Goal: Task Accomplishment & Management: Complete application form

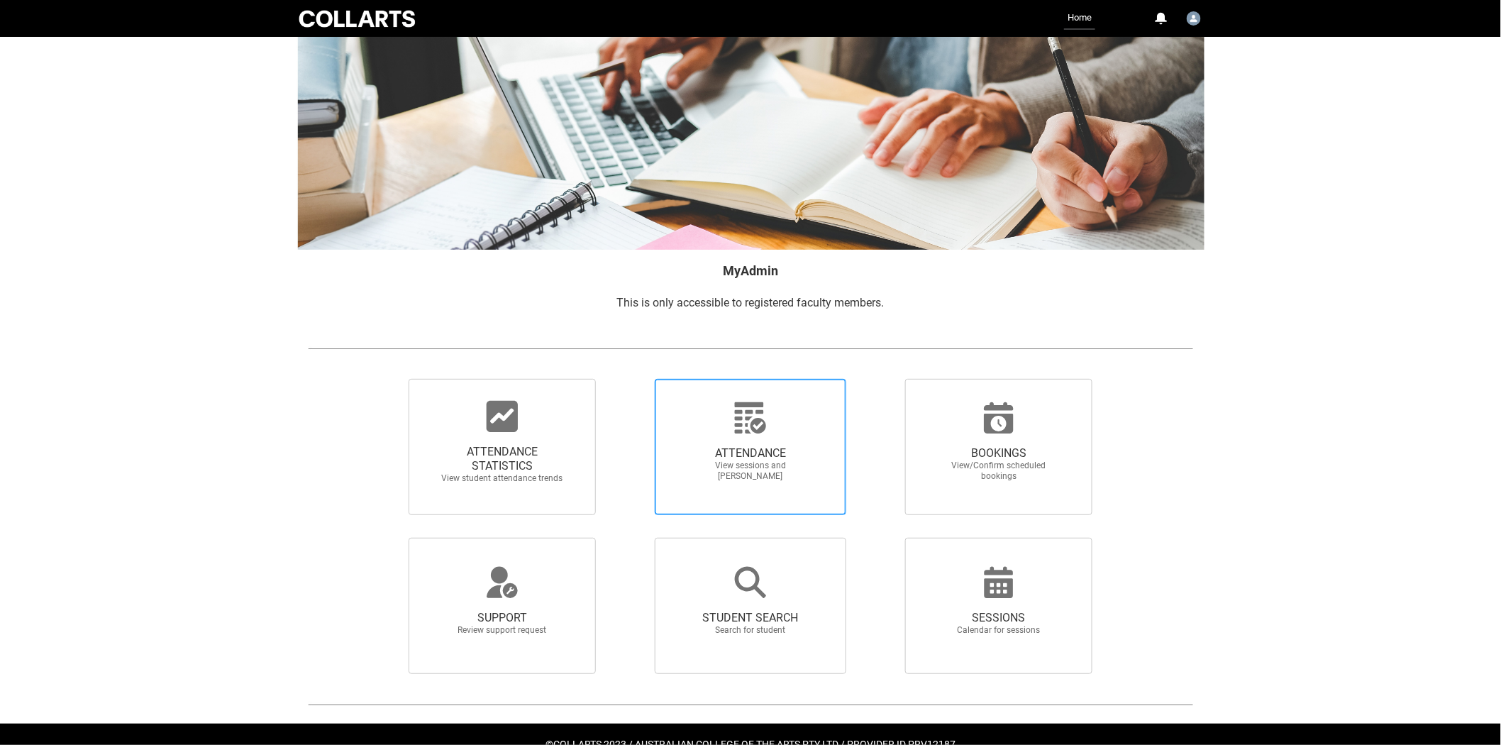
click at [799, 467] on span "View sessions and [PERSON_NAME]" at bounding box center [750, 470] width 125 height 21
click at [630, 379] on input "ATTENDANCE View sessions and [PERSON_NAME]" at bounding box center [630, 378] width 1 height 1
radio input "true"
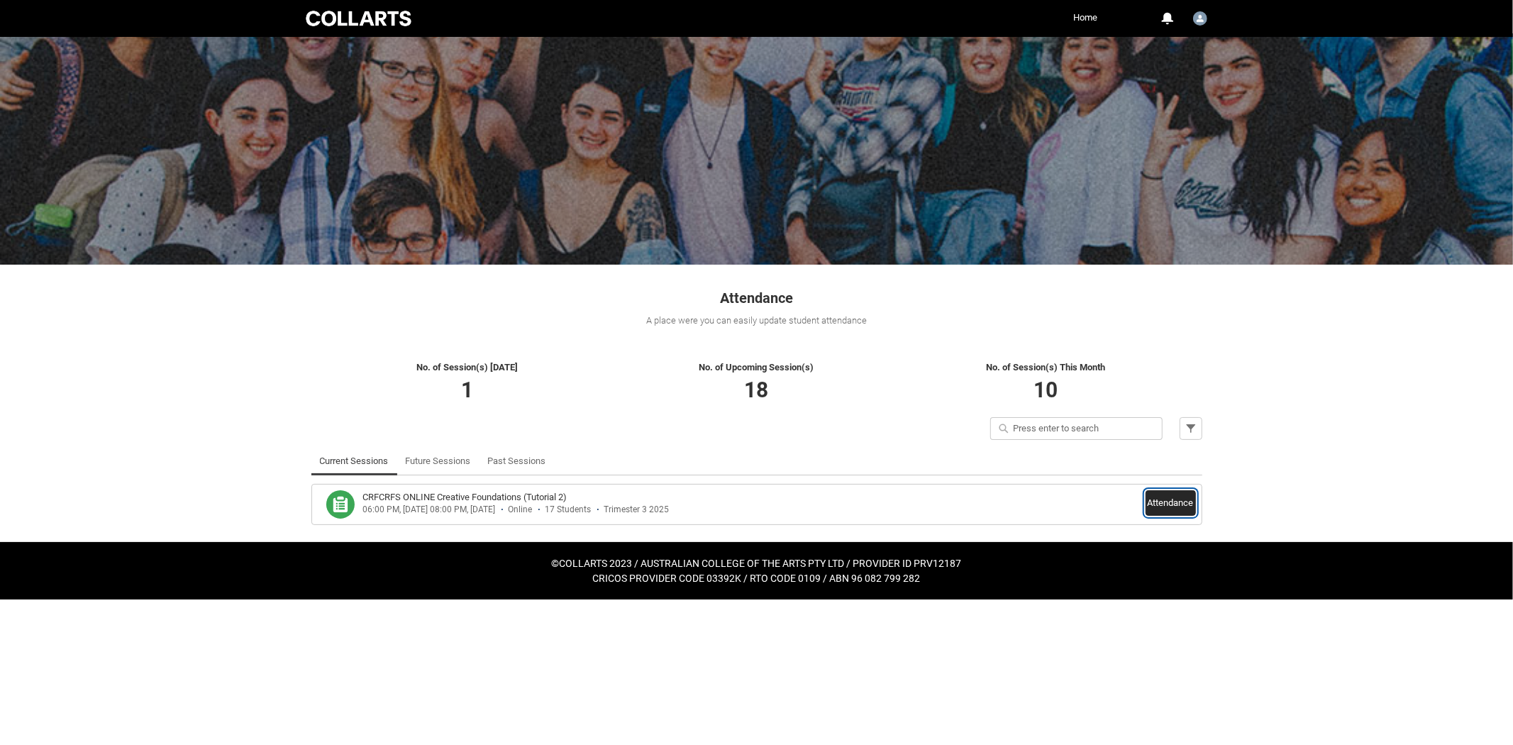
click at [1156, 505] on button "Attendance" at bounding box center [1170, 503] width 50 height 26
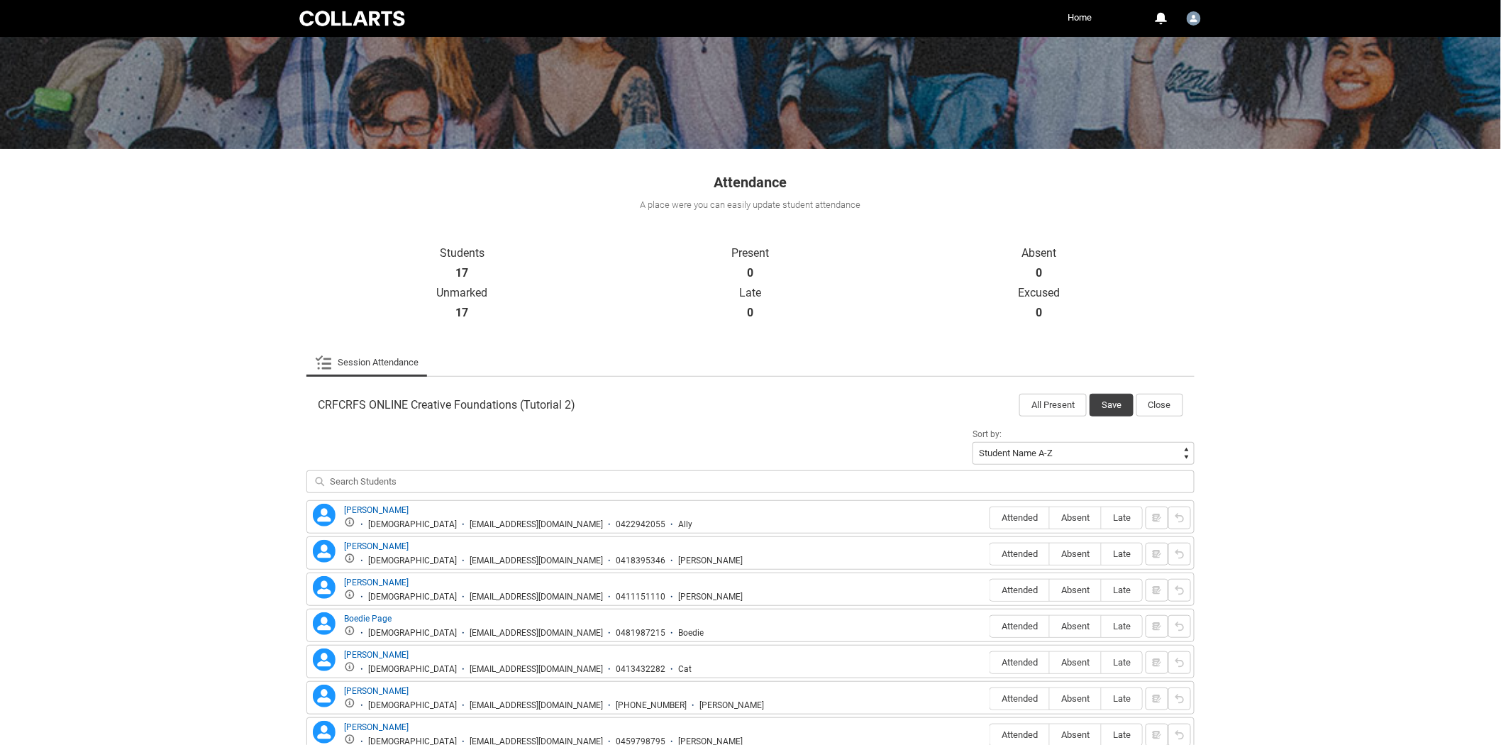
scroll to position [315, 0]
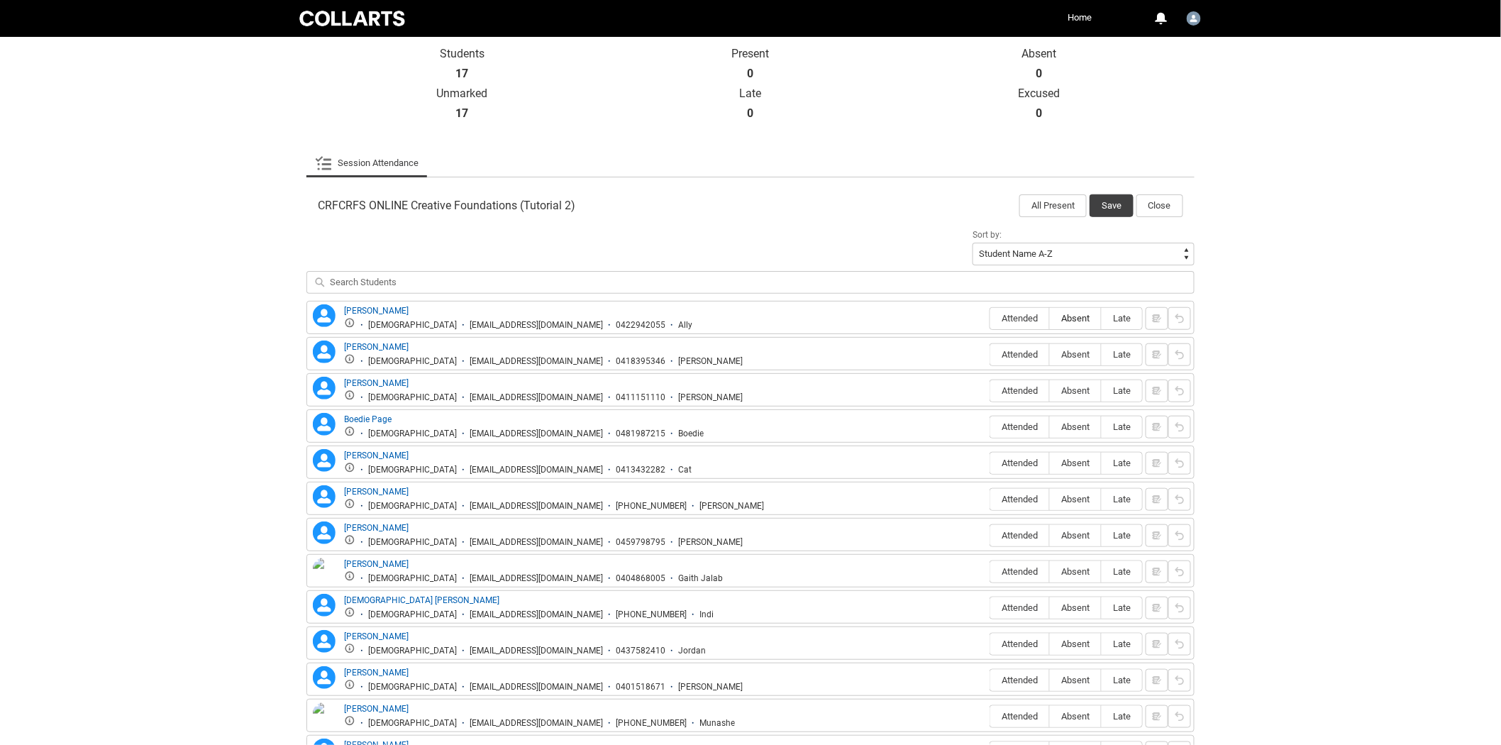
click at [1086, 320] on span "Absent" at bounding box center [1075, 318] width 51 height 11
click at [1050, 318] on input "Absent" at bounding box center [1049, 318] width 1 height 1
type lightning-radio-group "Absent"
radio input "true"
click at [1075, 353] on span "Absent" at bounding box center [1075, 354] width 51 height 11
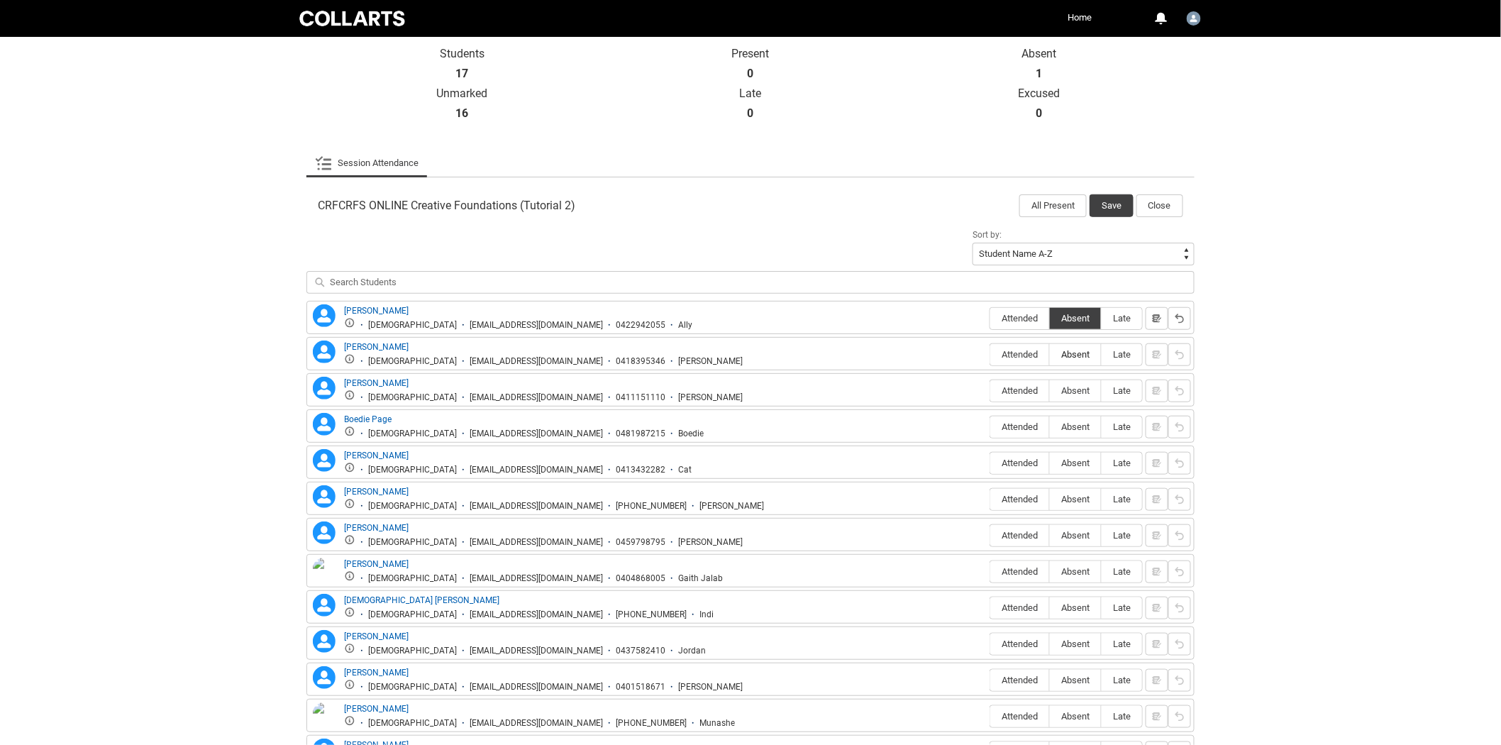
click at [1050, 354] on input "Absent" at bounding box center [1049, 354] width 1 height 1
type lightning-radio-group "Absent"
radio input "true"
click at [1075, 387] on span "Absent" at bounding box center [1075, 390] width 51 height 11
click at [1050, 390] on input "Absent" at bounding box center [1049, 390] width 1 height 1
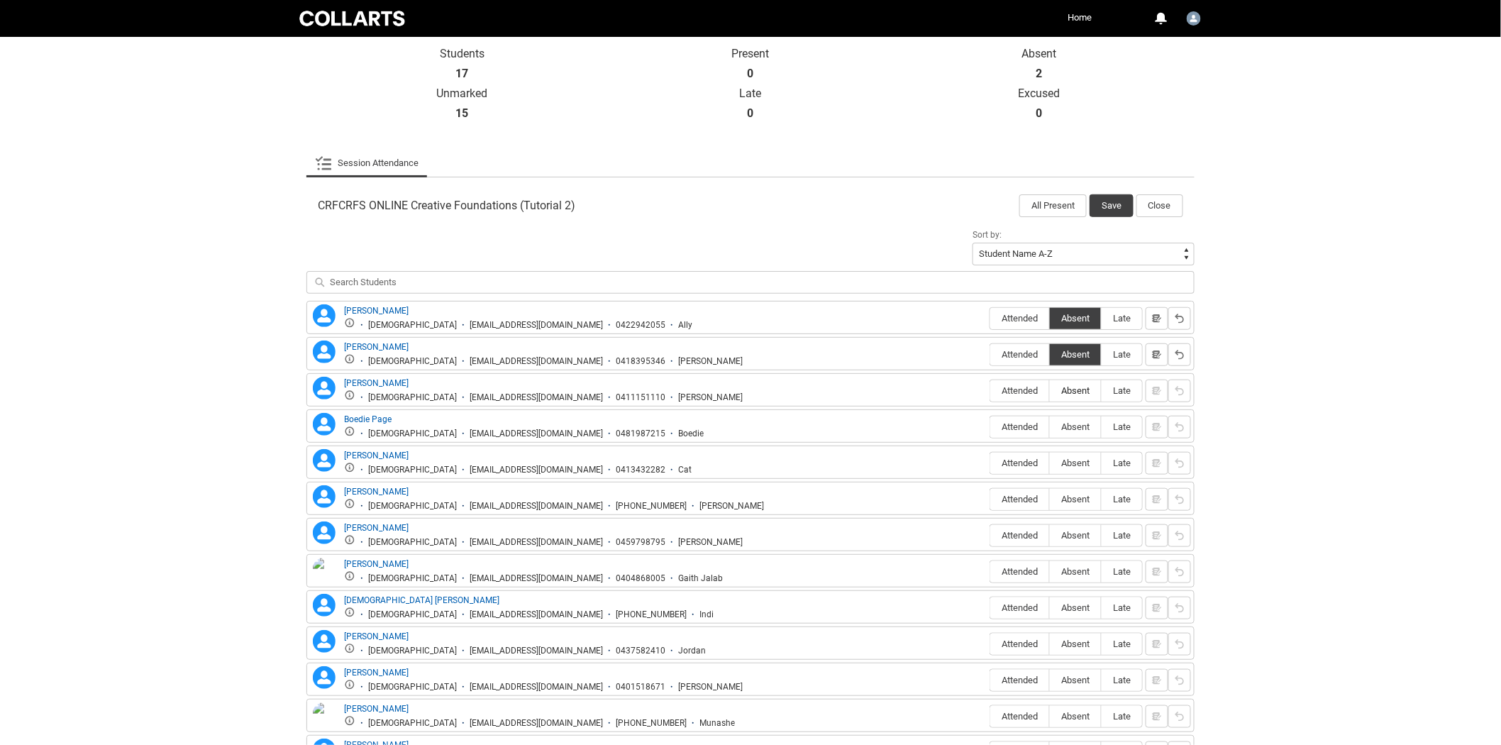
type lightning-radio-group "Absent"
radio input "true"
click at [1075, 422] on span "Absent" at bounding box center [1075, 426] width 51 height 11
click at [1050, 426] on input "Absent" at bounding box center [1049, 426] width 1 height 1
type lightning-radio-group "Absent"
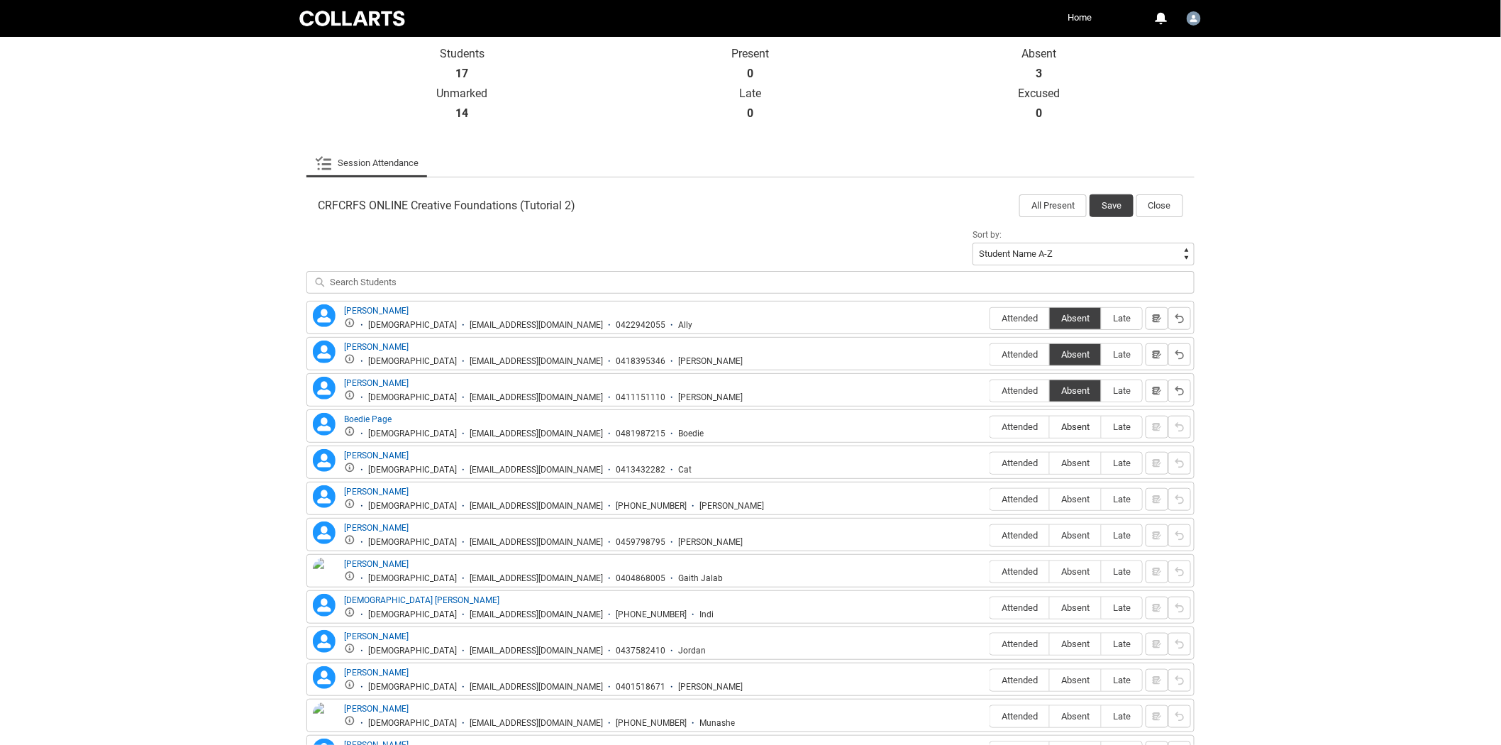
radio input "true"
click at [1071, 465] on span "Absent" at bounding box center [1075, 462] width 51 height 11
click at [1050, 463] on input "Absent" at bounding box center [1049, 462] width 1 height 1
type lightning-radio-group "Absent"
radio input "true"
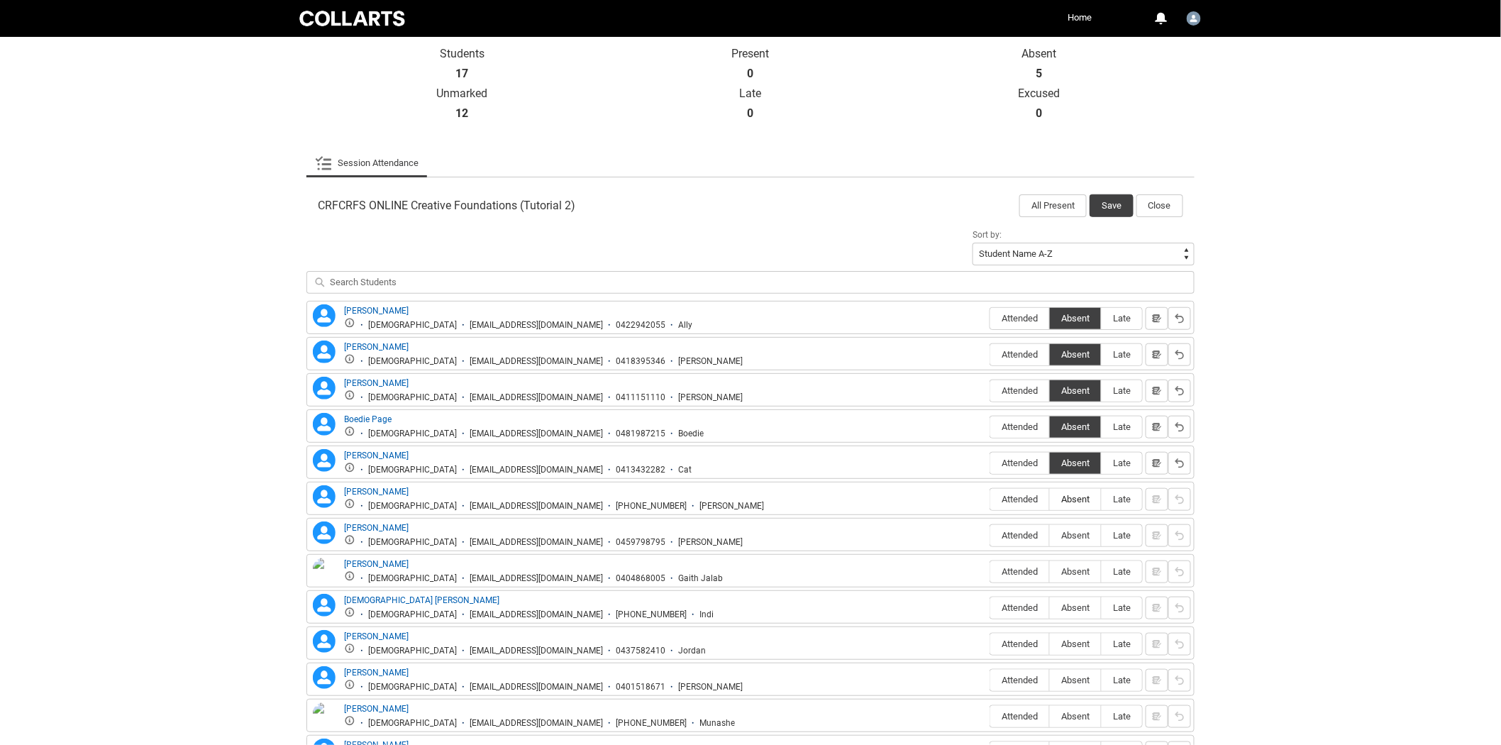
click at [1074, 498] on span "Absent" at bounding box center [1075, 499] width 51 height 11
click at [1050, 499] on input "Absent" at bounding box center [1049, 499] width 1 height 1
type lightning-radio-group "Absent"
radio input "true"
click at [1076, 528] on label "Absent" at bounding box center [1075, 536] width 51 height 22
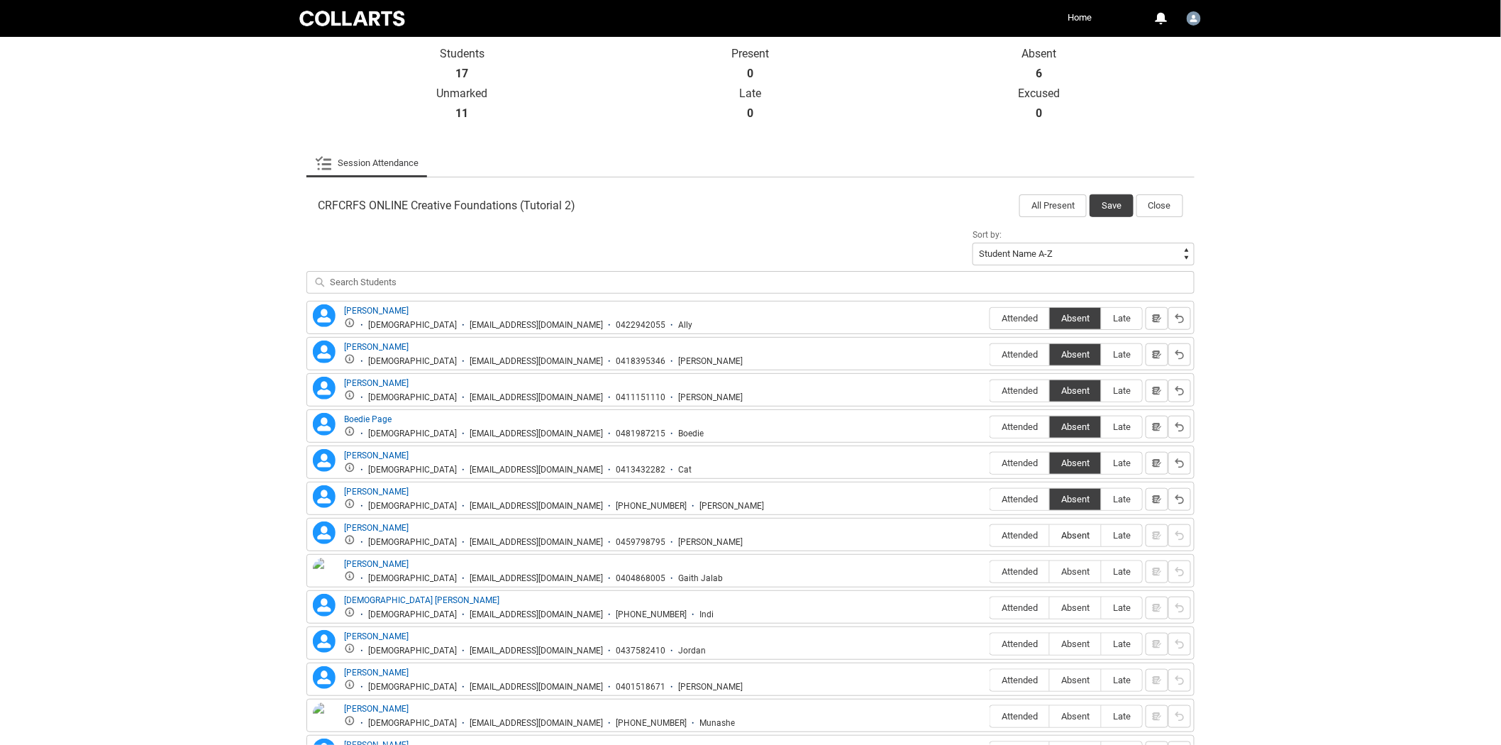
click at [1050, 535] on input "Absent" at bounding box center [1049, 535] width 1 height 1
type lightning-radio-group "Absent"
radio input "true"
click at [1068, 572] on span "Absent" at bounding box center [1075, 571] width 51 height 11
click at [1050, 572] on input "Absent" at bounding box center [1049, 571] width 1 height 1
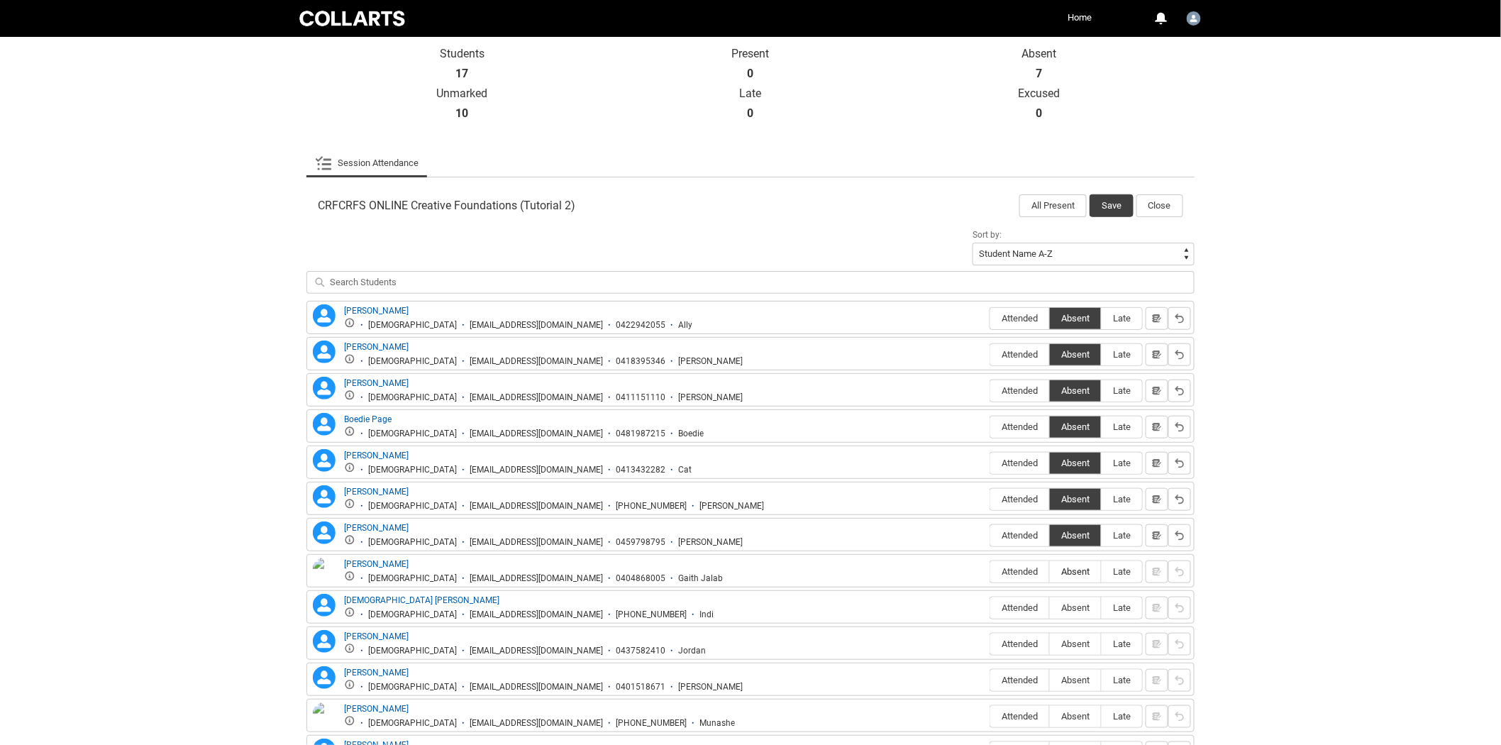
type lightning-radio-group "Absent"
radio input "true"
click at [1023, 606] on span "Attended" at bounding box center [1019, 607] width 59 height 11
click at [990, 607] on input "Attended" at bounding box center [989, 607] width 1 height 1
type lightning-radio-group "Attended"
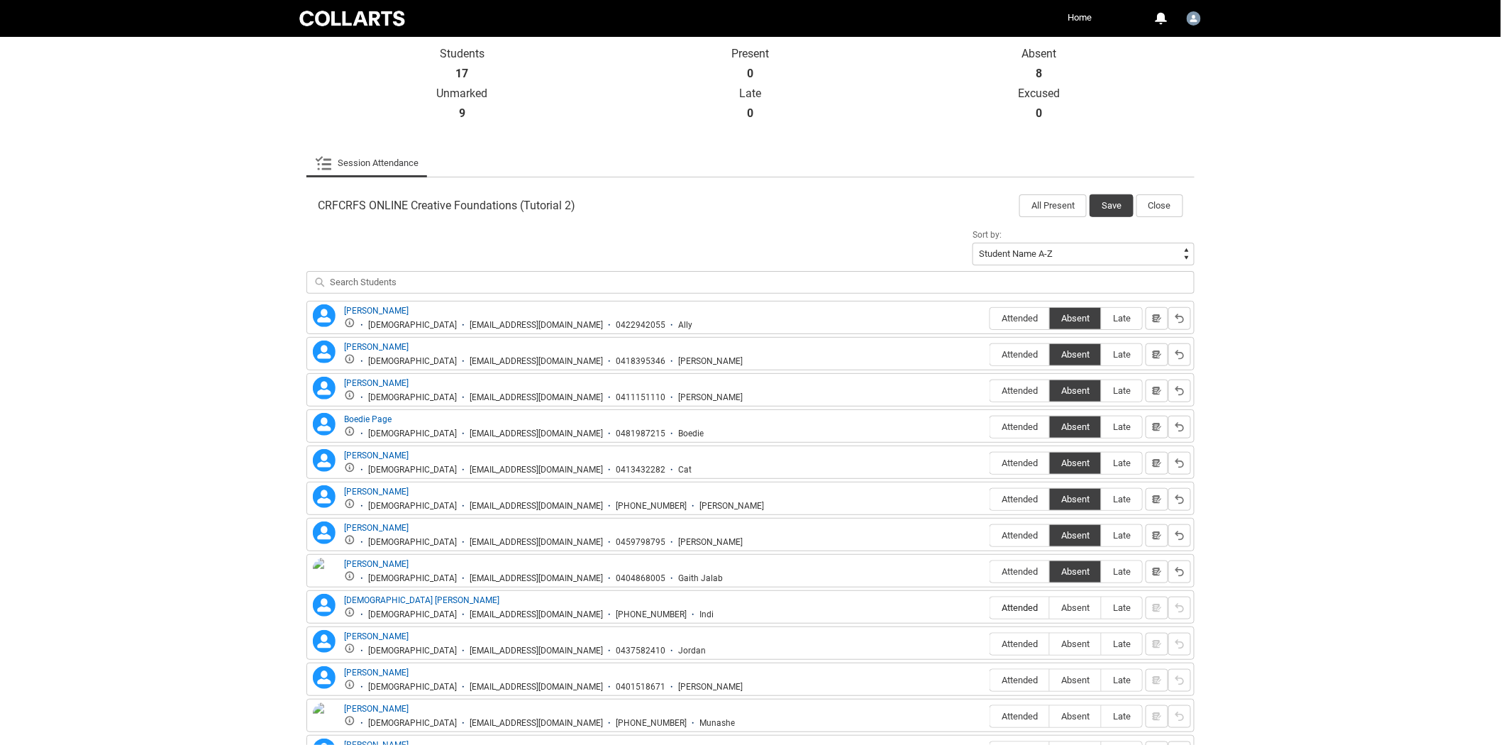
radio input "true"
click at [1080, 648] on span "Absent" at bounding box center [1075, 643] width 51 height 11
click at [1050, 644] on input "Absent" at bounding box center [1049, 643] width 1 height 1
type lightning-radio-group "Absent"
radio input "true"
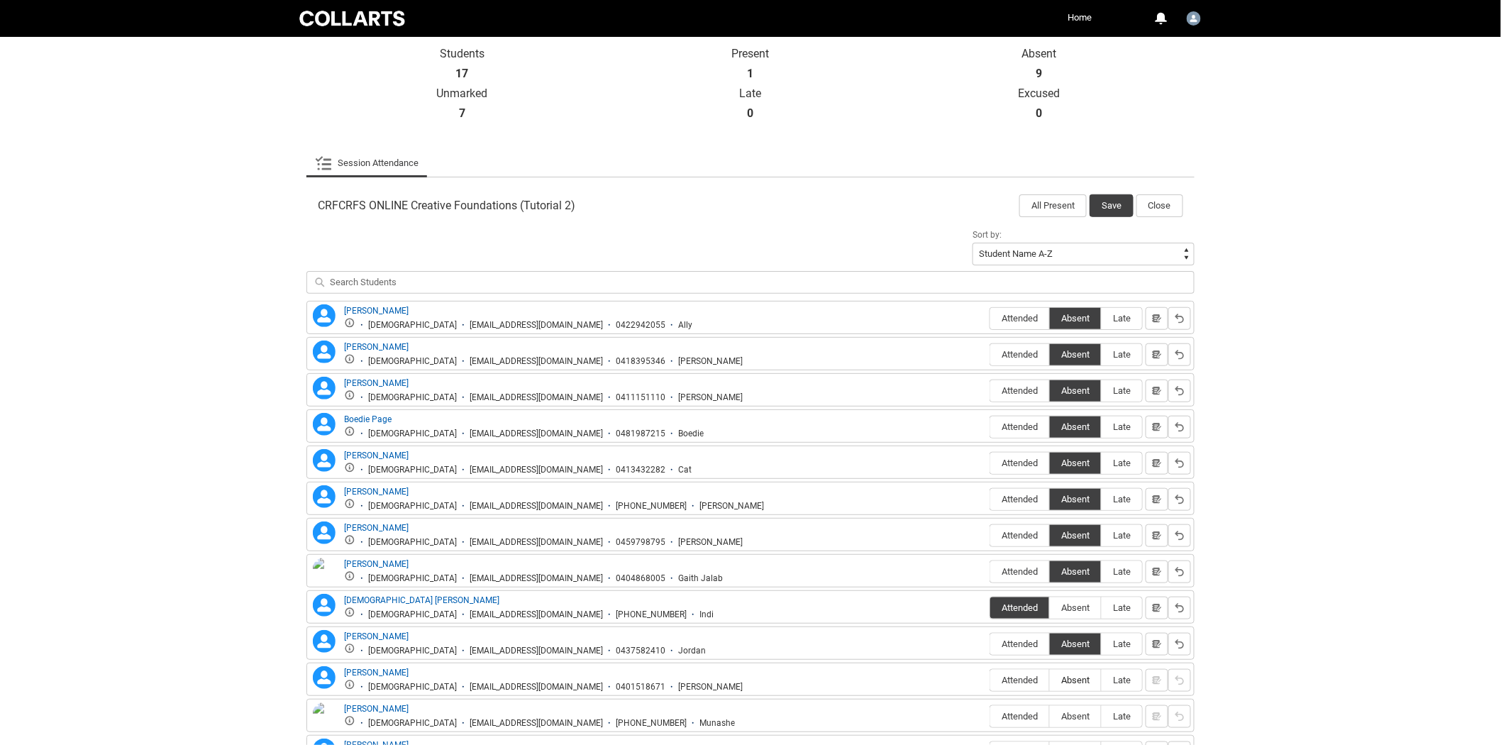
click at [1079, 682] on span "Absent" at bounding box center [1075, 679] width 51 height 11
click at [1050, 680] on input "Absent" at bounding box center [1049, 679] width 1 height 1
type lightning-radio-group "Absent"
radio input "true"
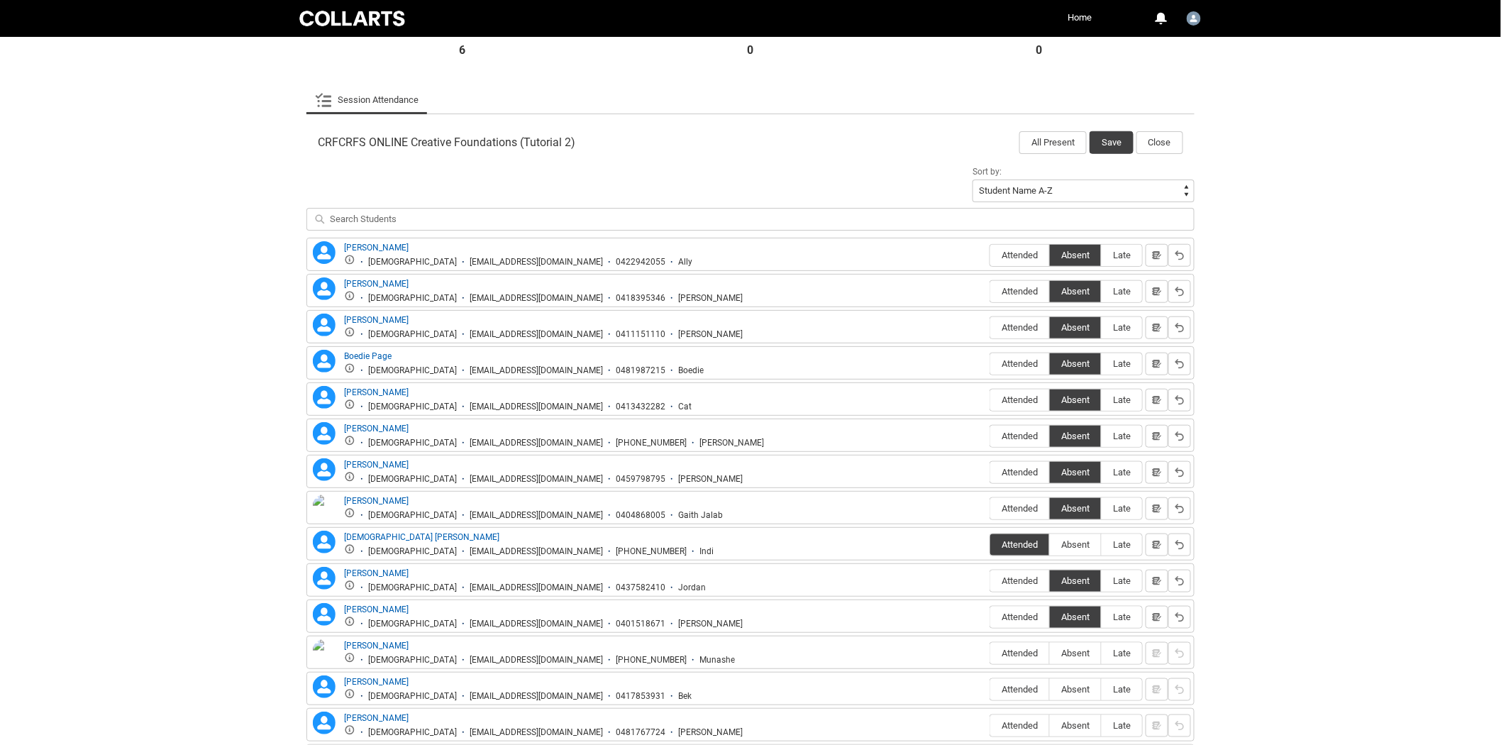
scroll to position [569, 0]
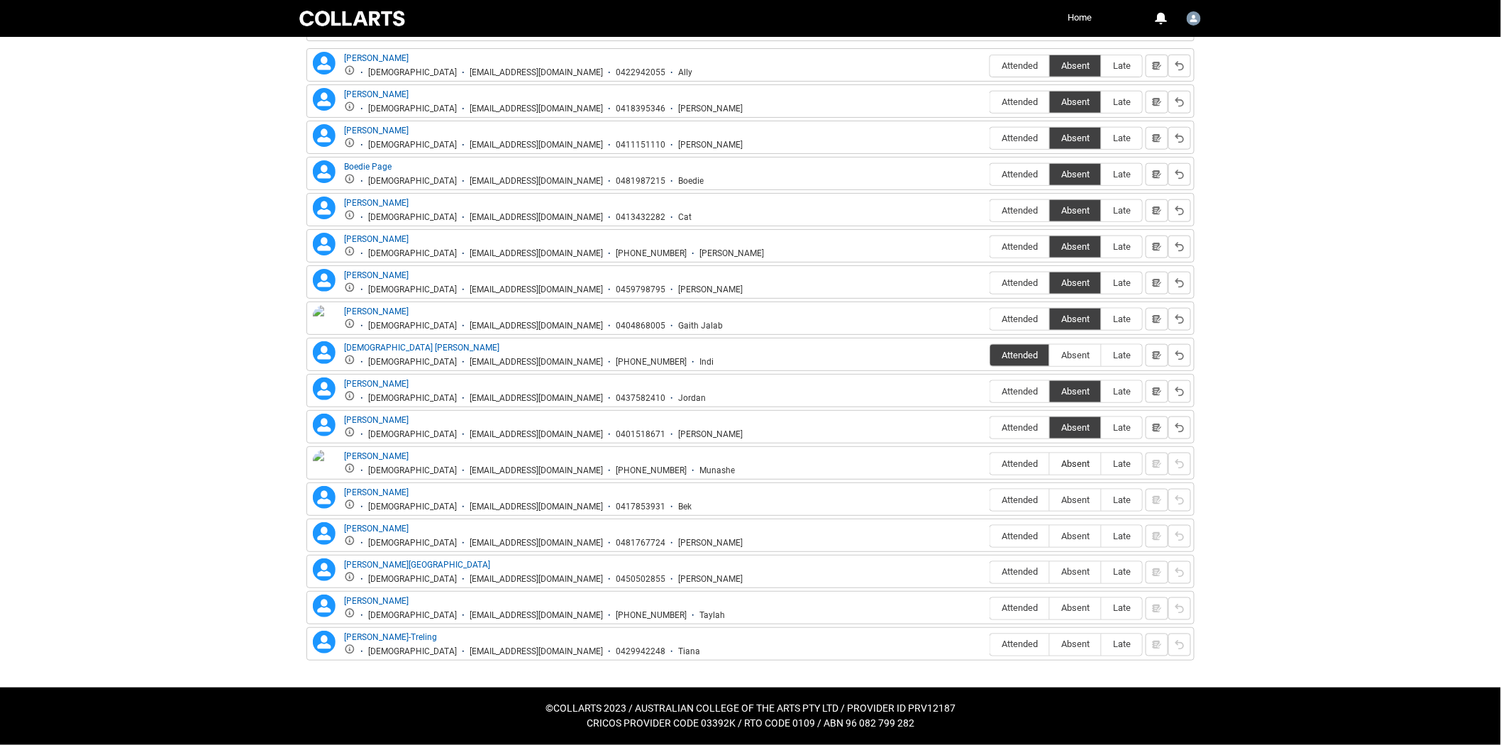
click at [1075, 469] on label "Absent" at bounding box center [1075, 464] width 51 height 22
click at [1050, 464] on input "Absent" at bounding box center [1049, 463] width 1 height 1
type lightning-radio-group "Absent"
radio input "true"
click at [1073, 501] on span "Absent" at bounding box center [1075, 499] width 51 height 11
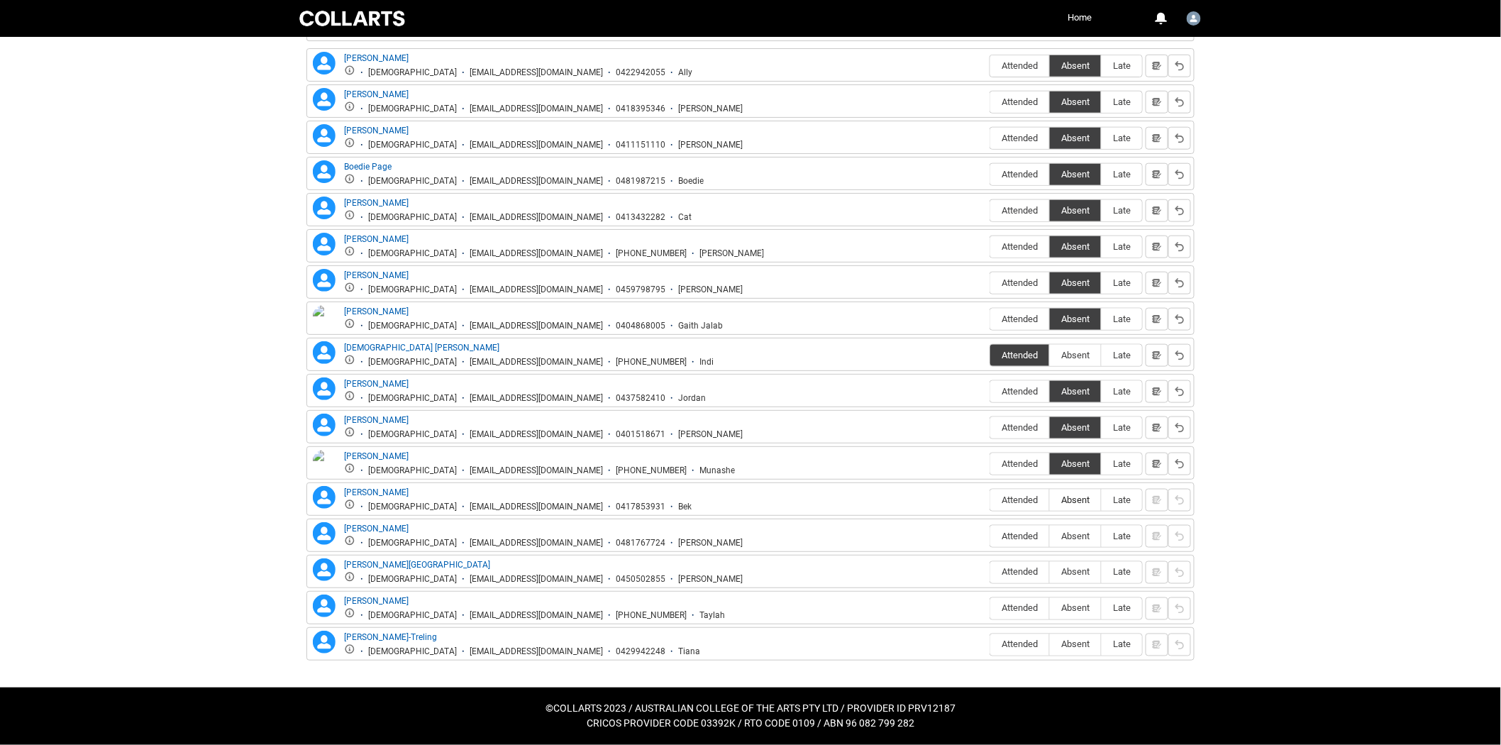
click at [1050, 500] on input "Absent" at bounding box center [1049, 499] width 1 height 1
type lightning-radio-group "Absent"
radio input "true"
click at [1072, 535] on span "Absent" at bounding box center [1075, 535] width 51 height 11
click at [1050, 535] on input "Absent" at bounding box center [1049, 535] width 1 height 1
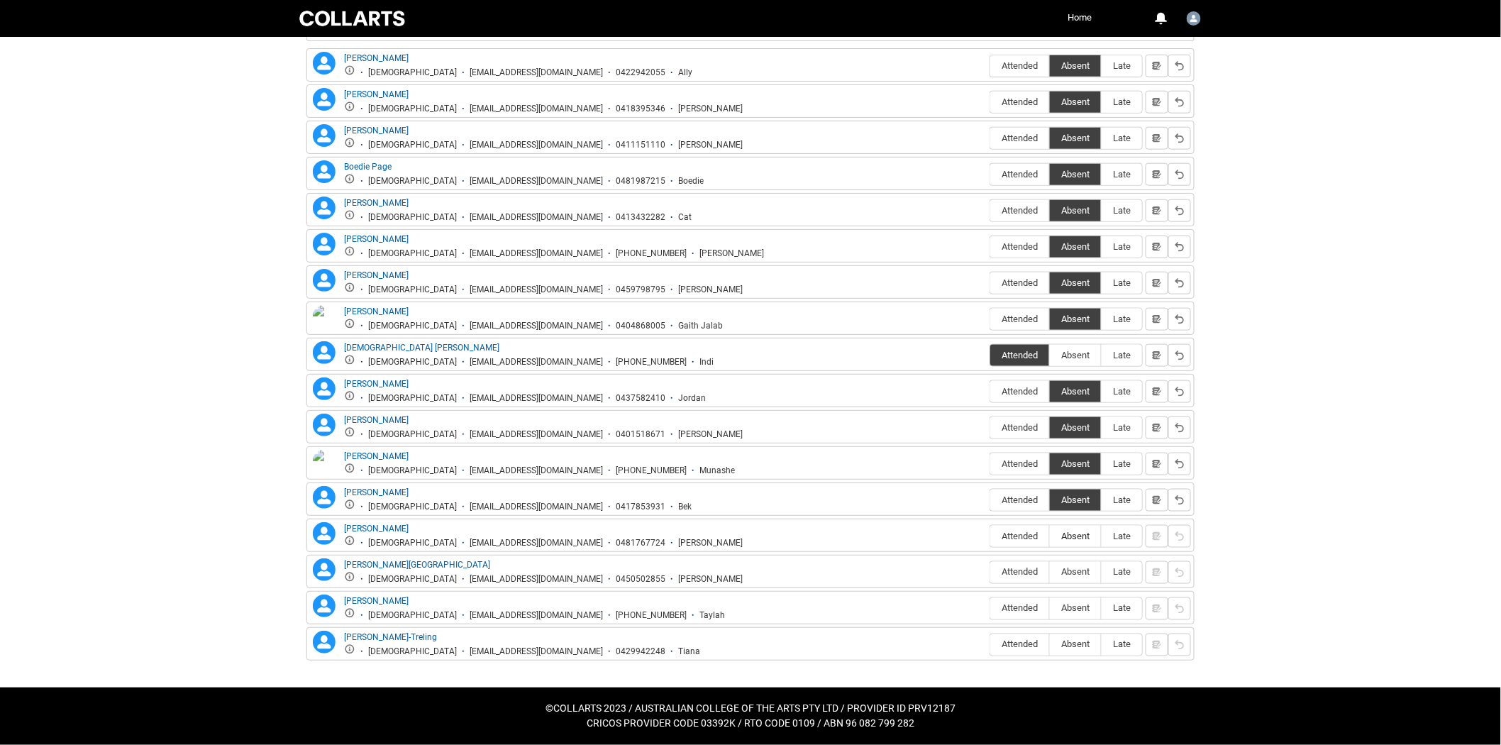
type lightning-radio-group "Absent"
radio input "true"
click at [1069, 570] on span "Absent" at bounding box center [1075, 572] width 51 height 11
click at [1050, 572] on input "Absent" at bounding box center [1049, 572] width 1 height 1
type lightning-radio-group "Absent"
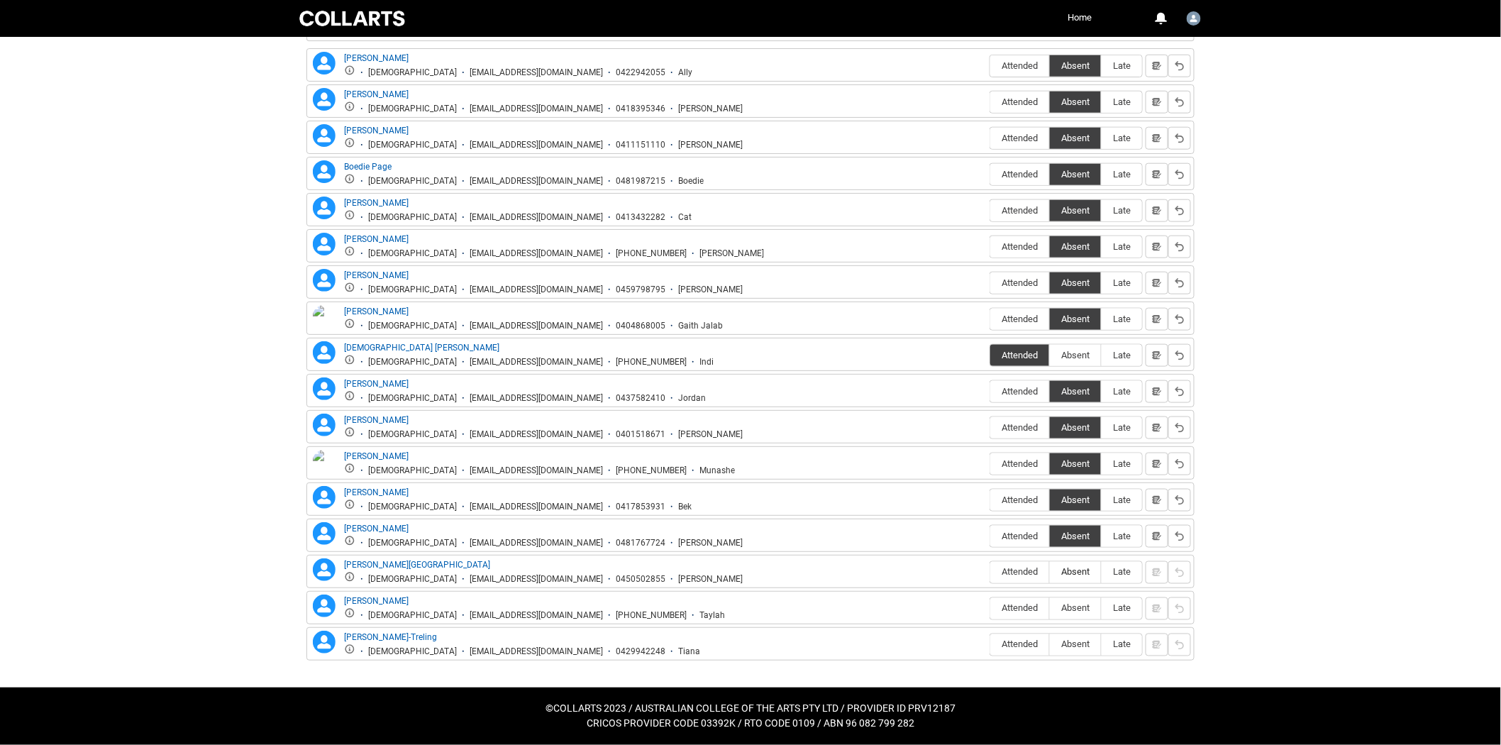
radio input "true"
click at [1082, 603] on span "Absent" at bounding box center [1075, 608] width 51 height 11
click at [1050, 608] on input "Absent" at bounding box center [1049, 608] width 1 height 1
type lightning-radio-group "Absent"
radio input "true"
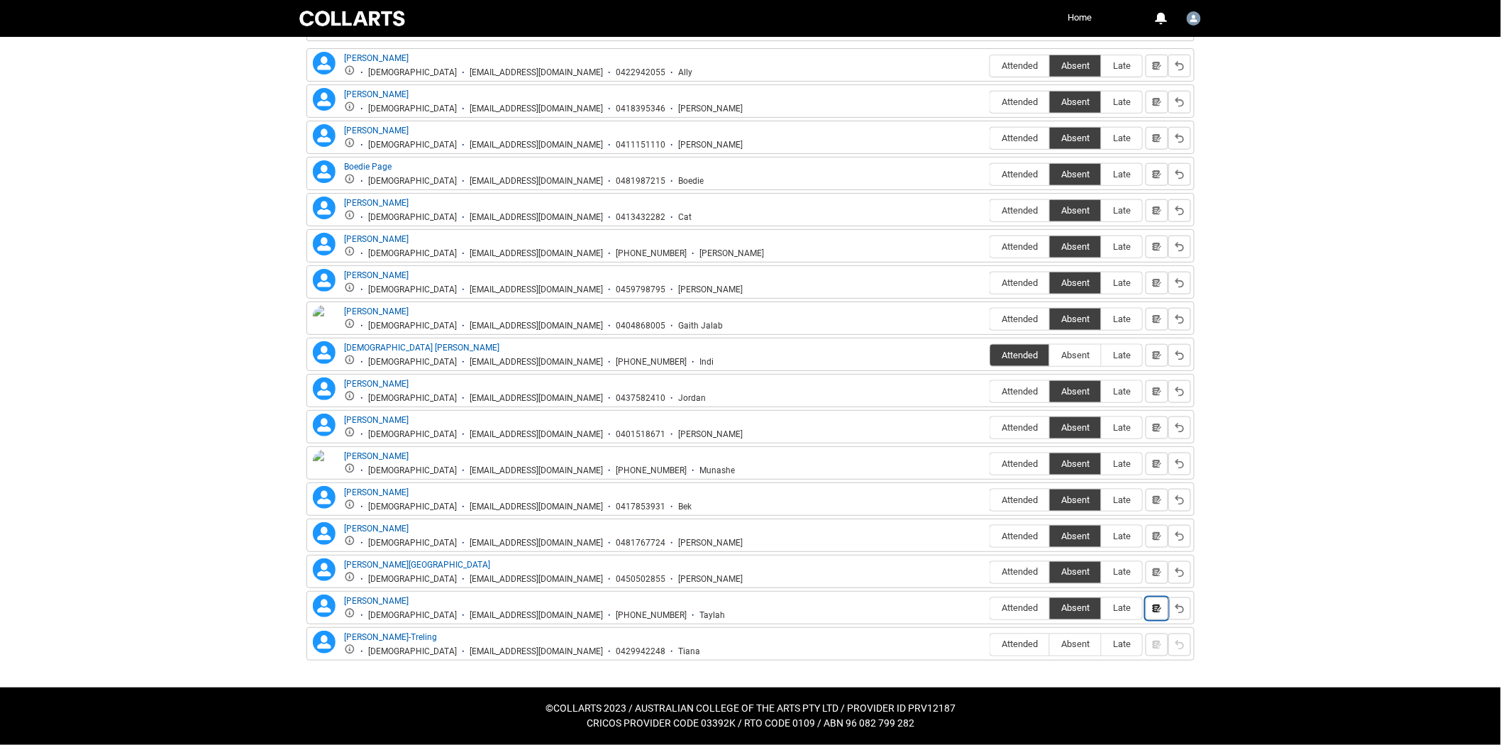
click at [1160, 612] on lightning-primitive-icon "button" at bounding box center [1157, 608] width 10 height 11
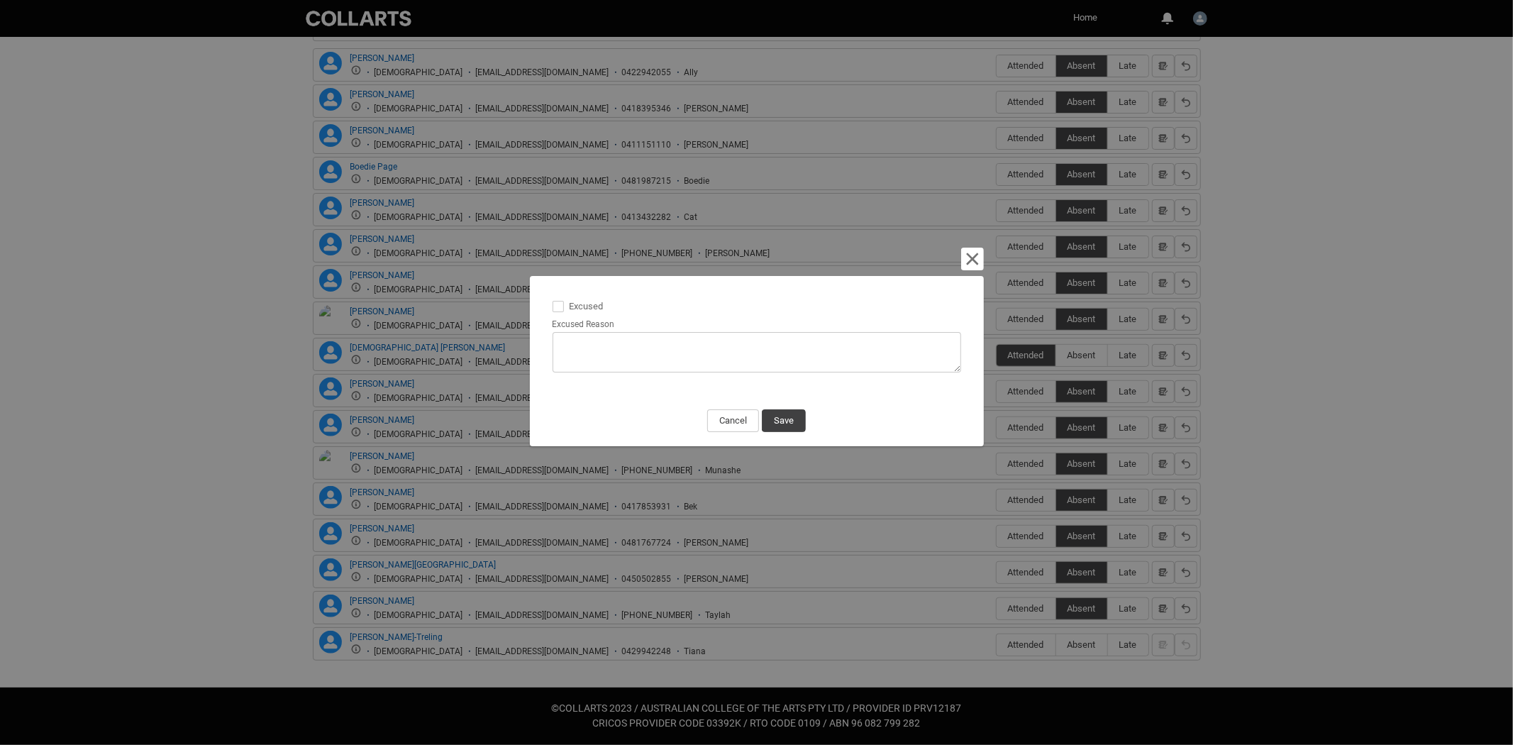
click at [561, 306] on span at bounding box center [557, 306] width 11 height 11
click at [552, 299] on input "Excused" at bounding box center [552, 298] width 1 height 1
type lightning-input "true"
checkbox input "true"
click at [574, 337] on textarea "Excused Reason" at bounding box center [756, 352] width 409 height 40
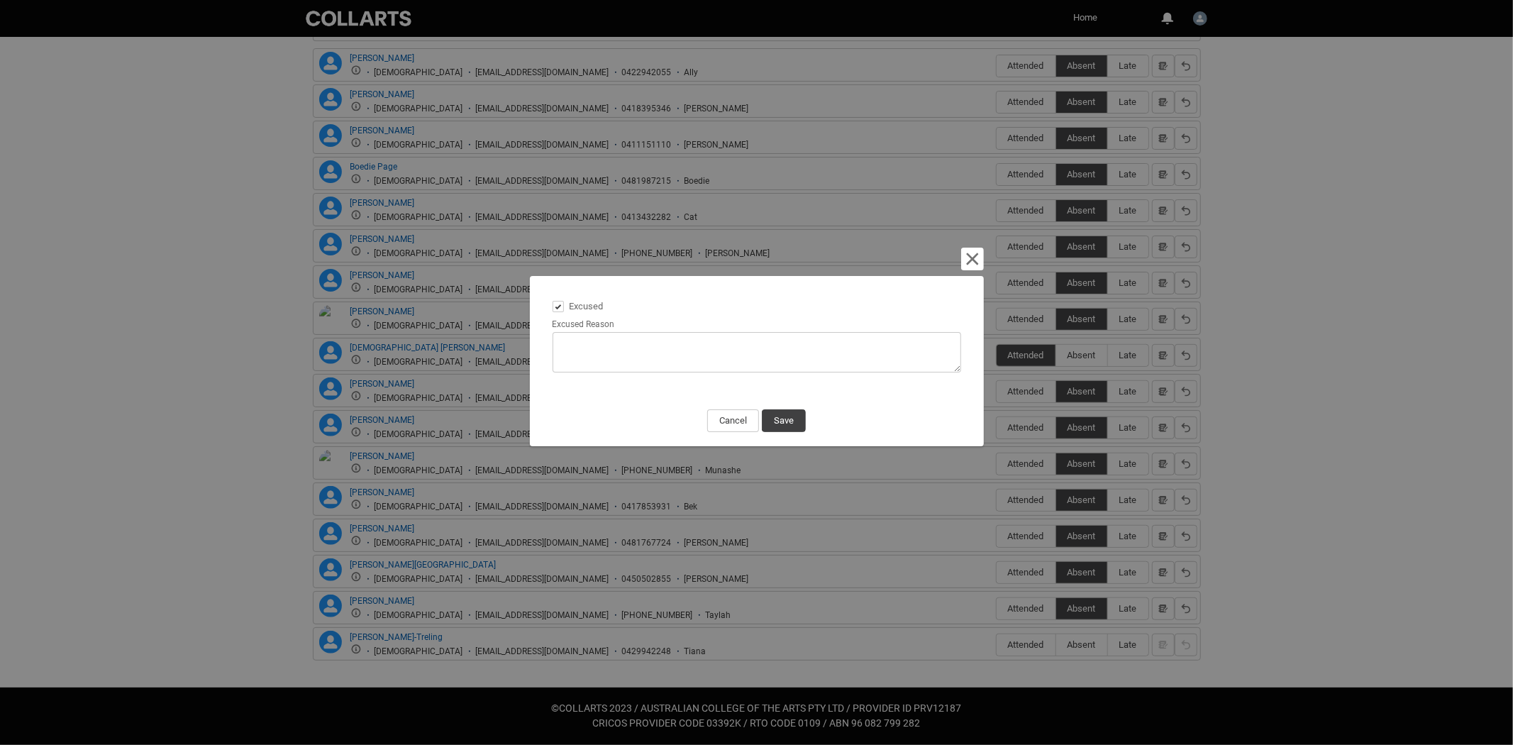
type lightning-textarea "A"
type textarea "A"
type lightning-textarea "At"
type textarea "At"
type lightning-textarea "Att"
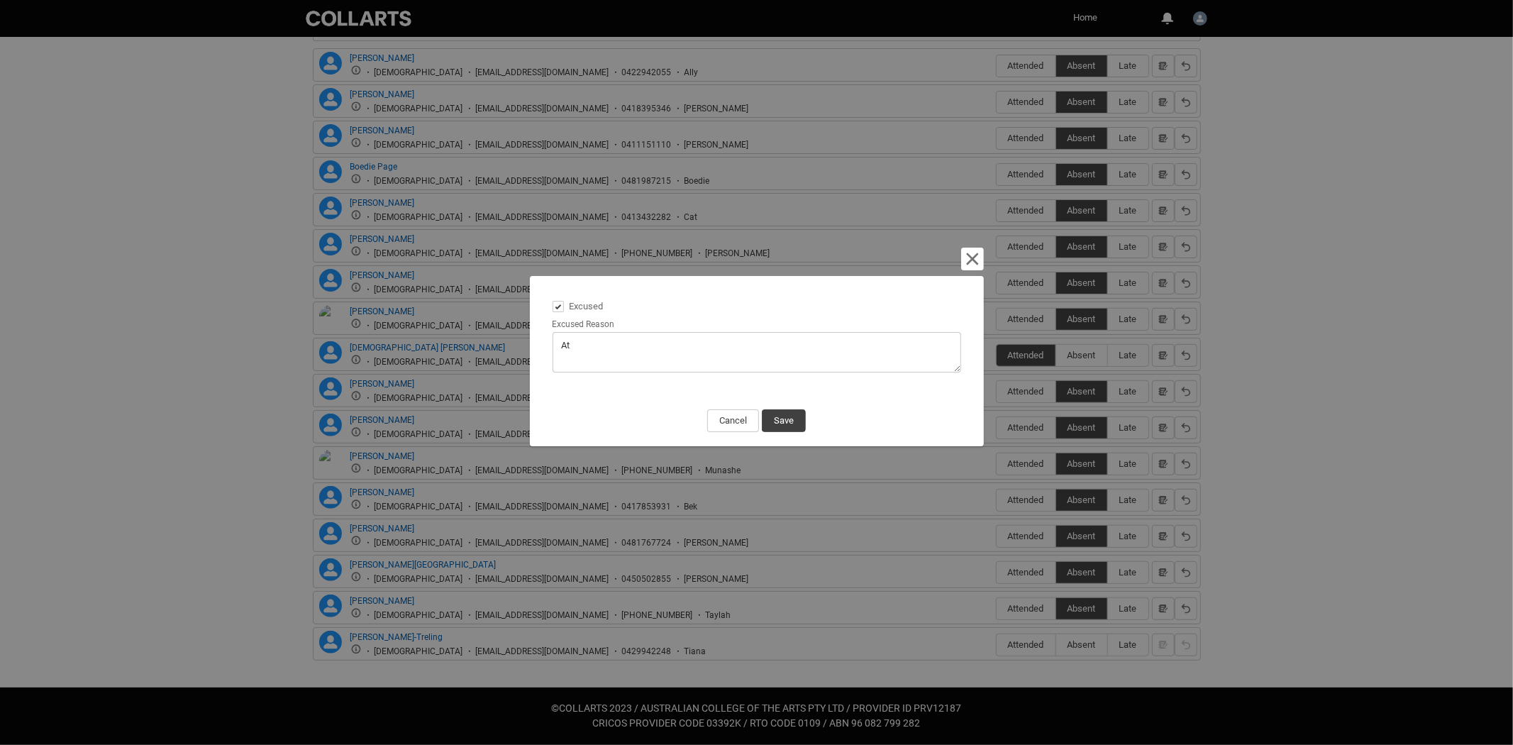
type textarea "Att"
type lightning-textarea "Atte"
type textarea "Atte"
type lightning-textarea "Atten"
type textarea "Atten"
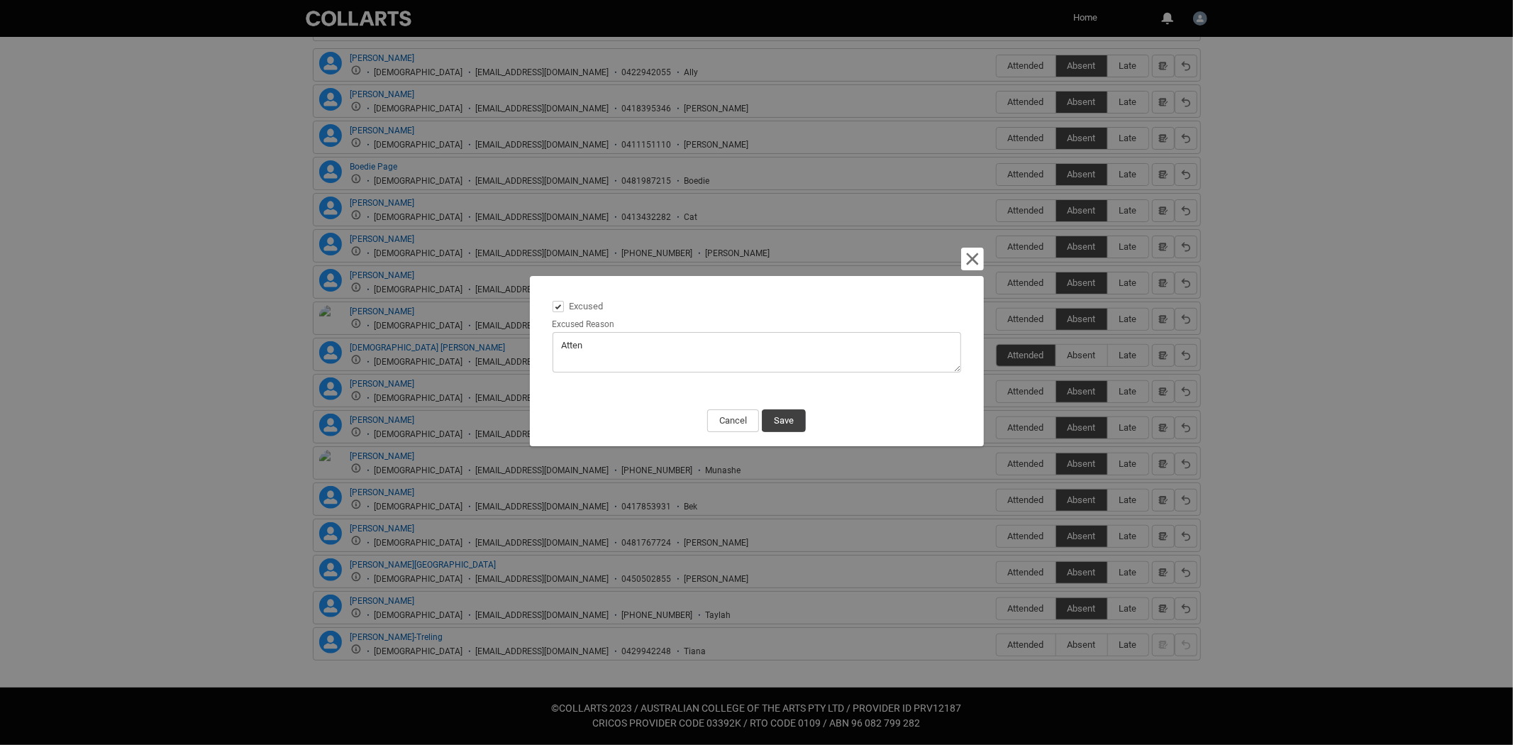
type lightning-textarea "Attend"
type textarea "Attend"
type lightning-textarea "Attendi"
type textarea "Attendi"
type lightning-textarea "Attendin"
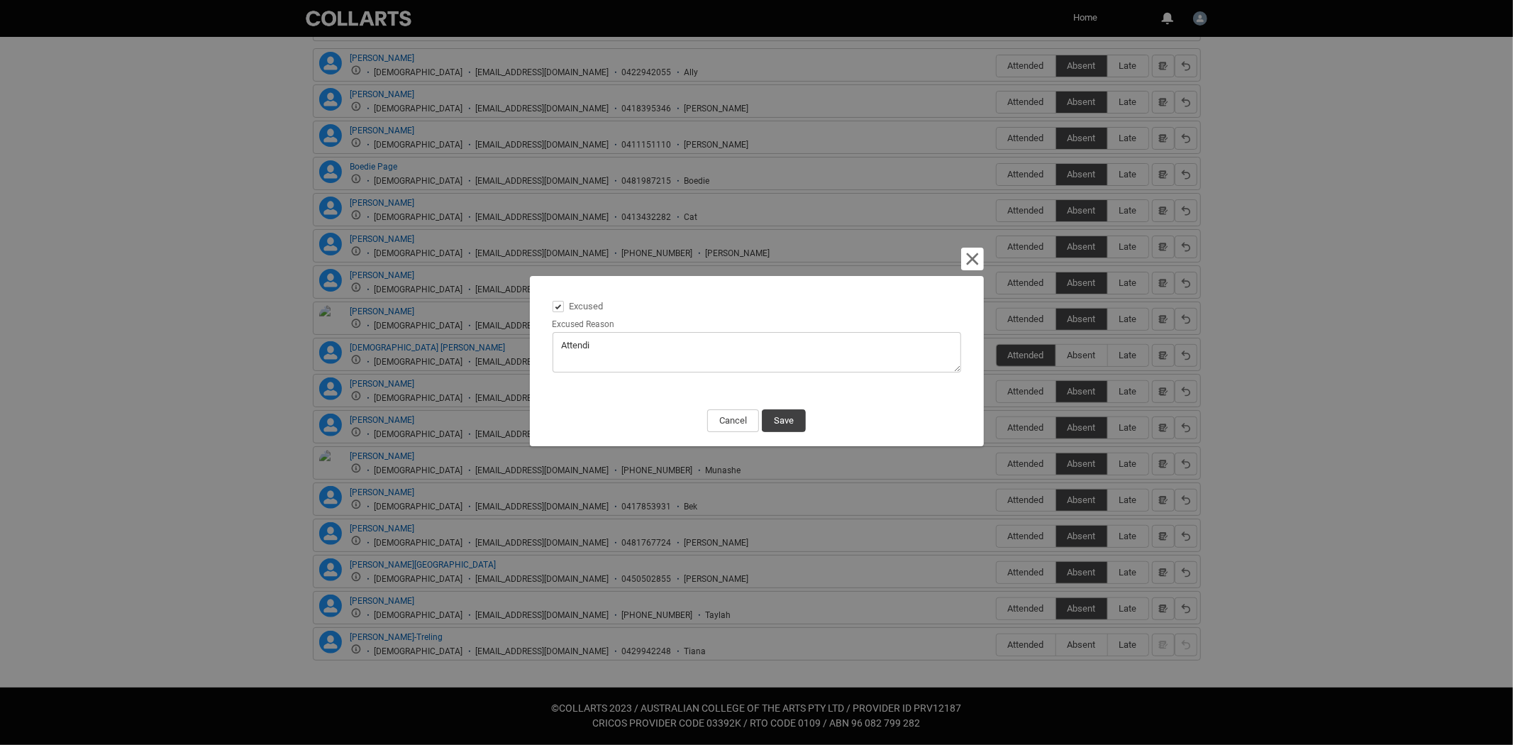
type textarea "Attendin"
type lightning-textarea "Attending"
type textarea "Attending"
type lightning-textarea "Attending"
type textarea "Attending"
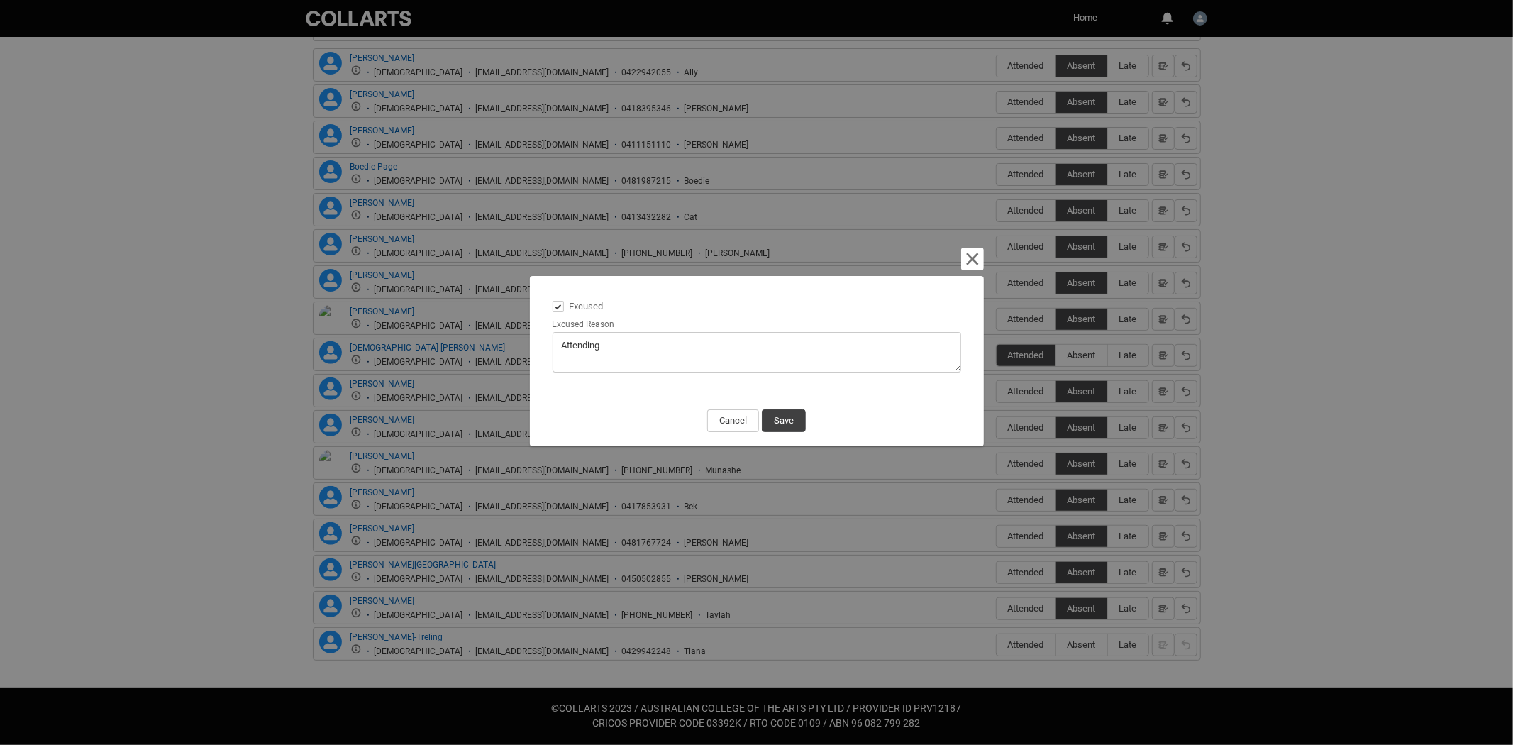
type lightning-textarea "Attending e"
type textarea "Attending e"
type lightning-textarea "Attending ev"
type textarea "Attending ev"
type lightning-textarea "Attending eve"
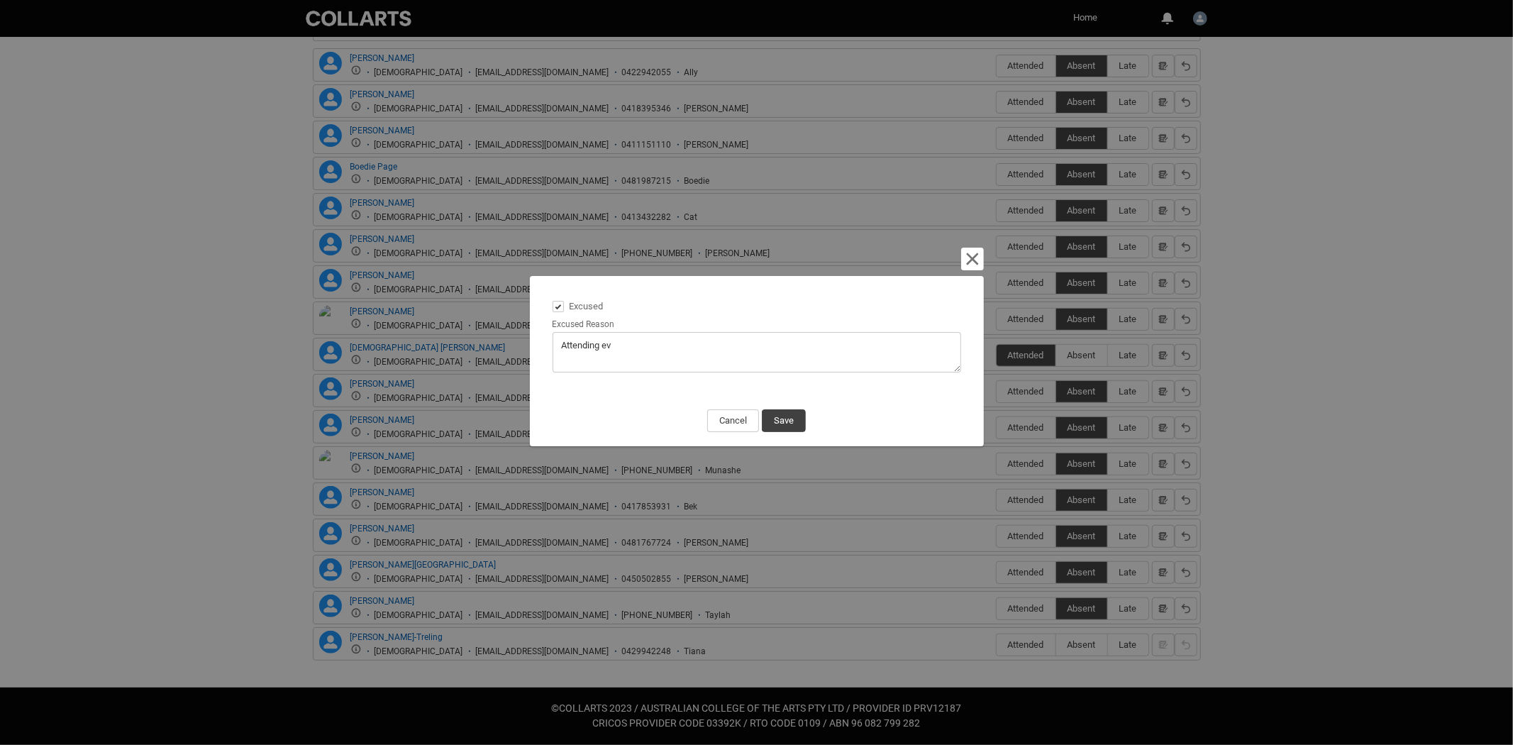
type textarea "Attending eve"
type lightning-textarea "Attending even"
type textarea "Attending even"
type lightning-textarea "Attending event"
type textarea "Attending event"
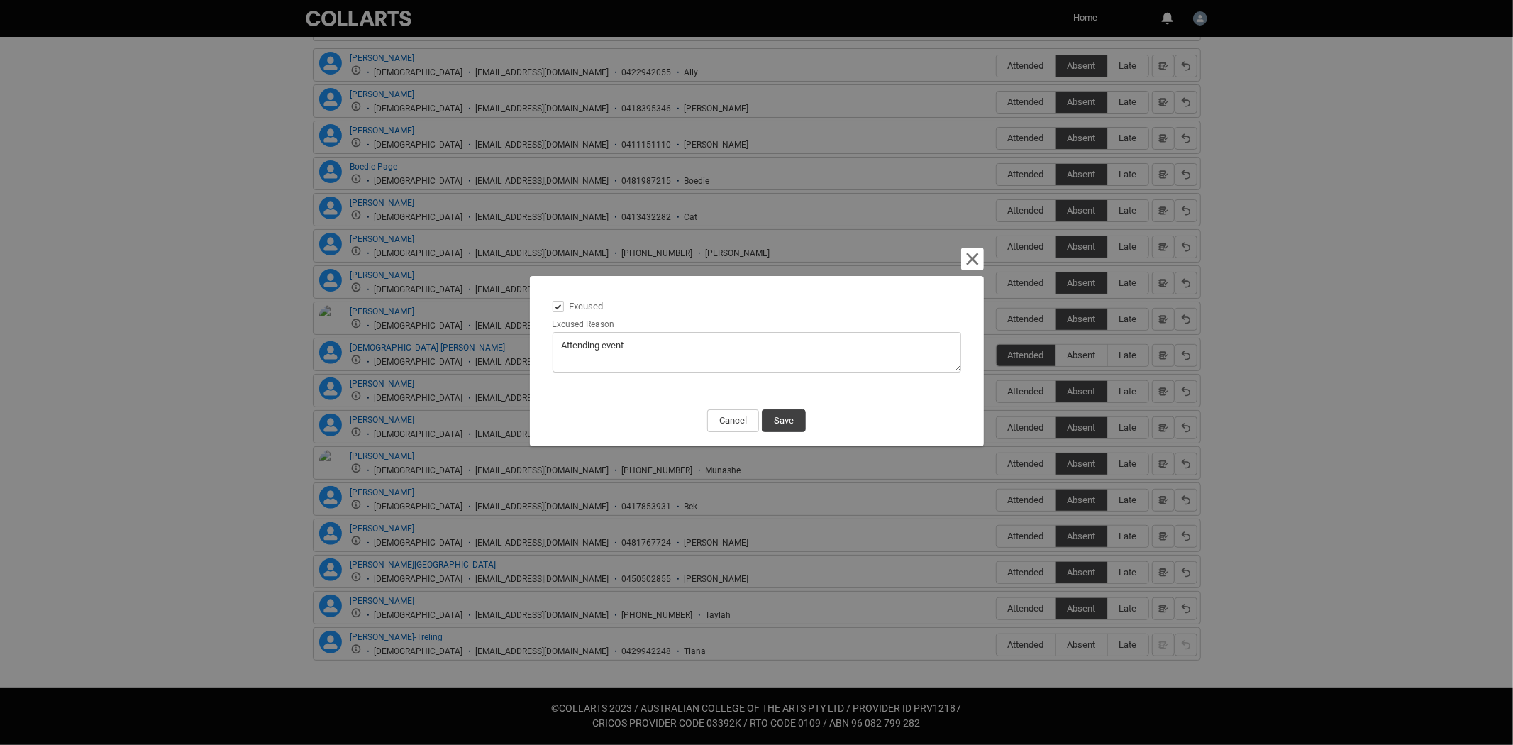
type lightning-textarea "Attending event"
type textarea "Attending event"
type lightning-textarea "Attending event f"
type textarea "Attending event f"
type lightning-textarea "Attending event fo"
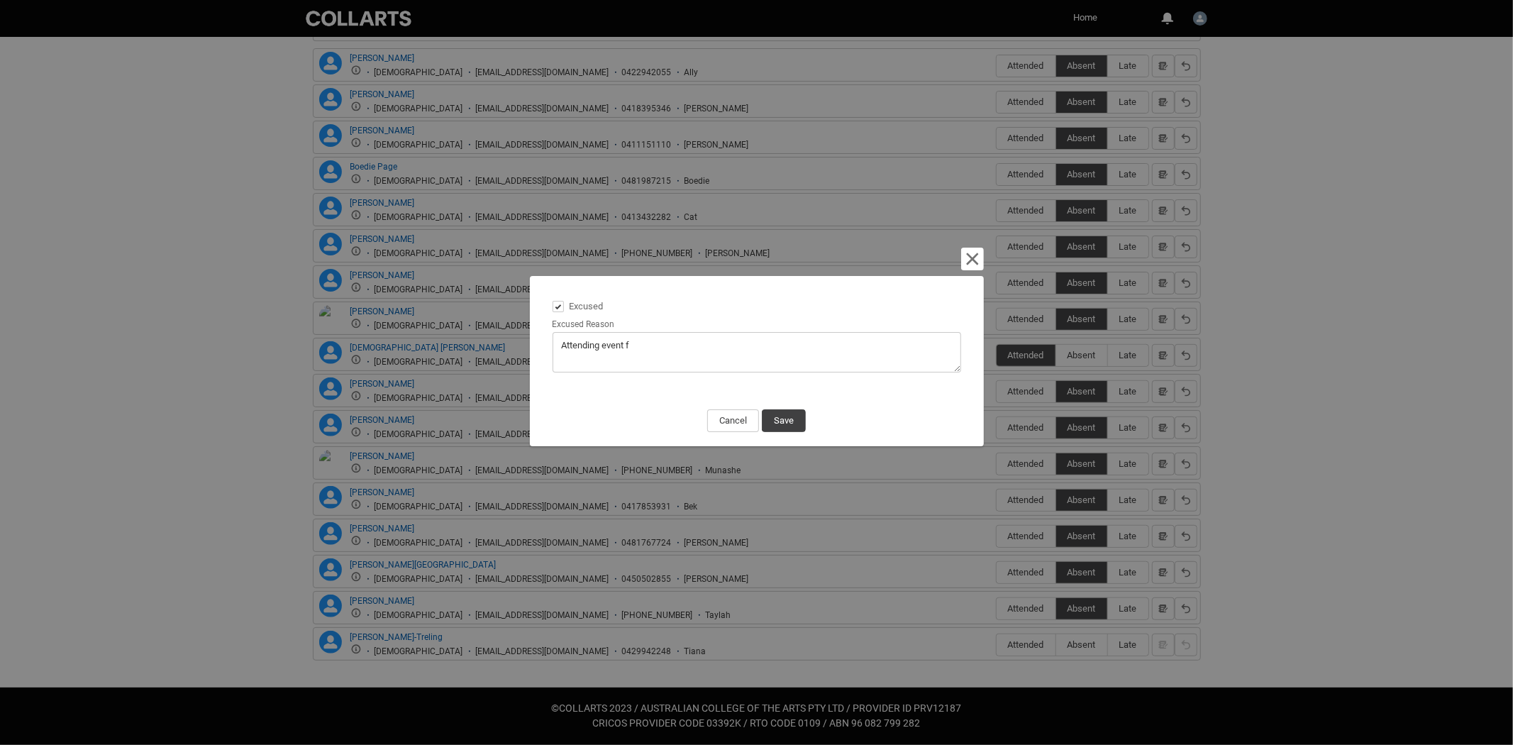
type textarea "Attending event fo"
type lightning-textarea "Attending event for"
type textarea "Attending event for"
type lightning-textarea "Attending event for"
type textarea "Attending event for"
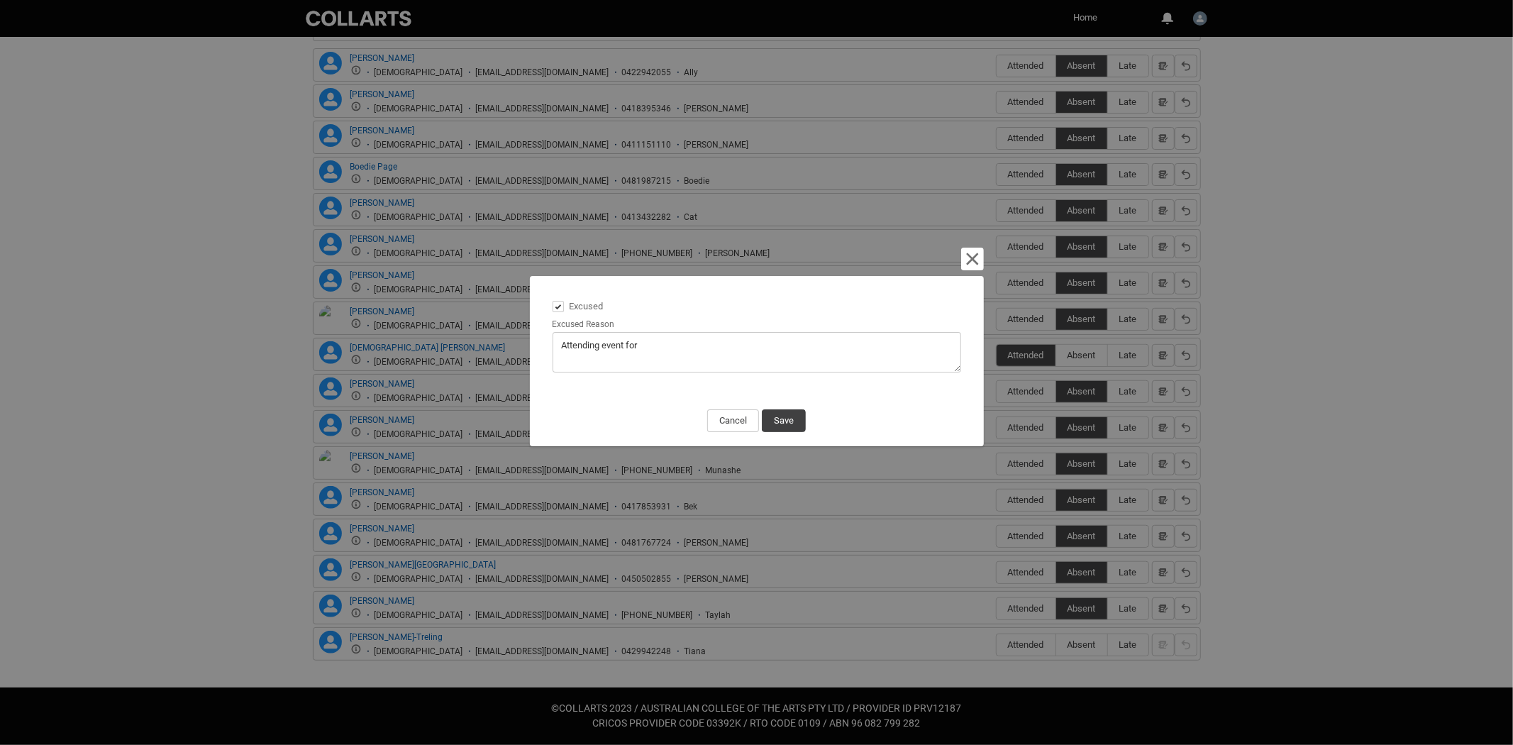
type lightning-textarea "Attending event for a"
type textarea "Attending event for a"
type lightning-textarea "Attending event for as"
type textarea "Attending event for as"
type lightning-textarea "Attending event for ass"
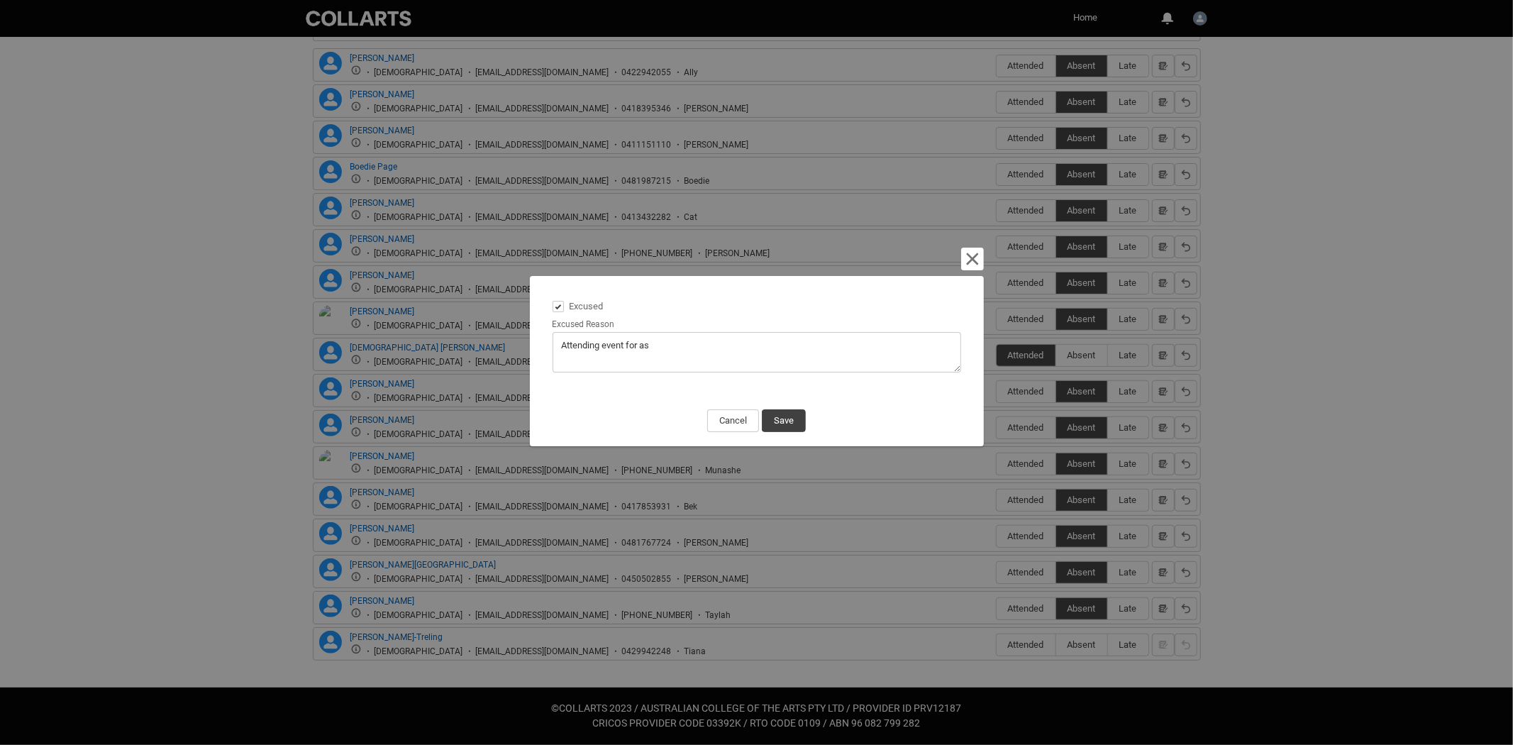
type textarea "Attending event for ass"
type lightning-textarea "Attending event for assi"
type textarea "Attending event for assi"
type lightning-textarea "Attending event for assig"
type textarea "Attending event for assig"
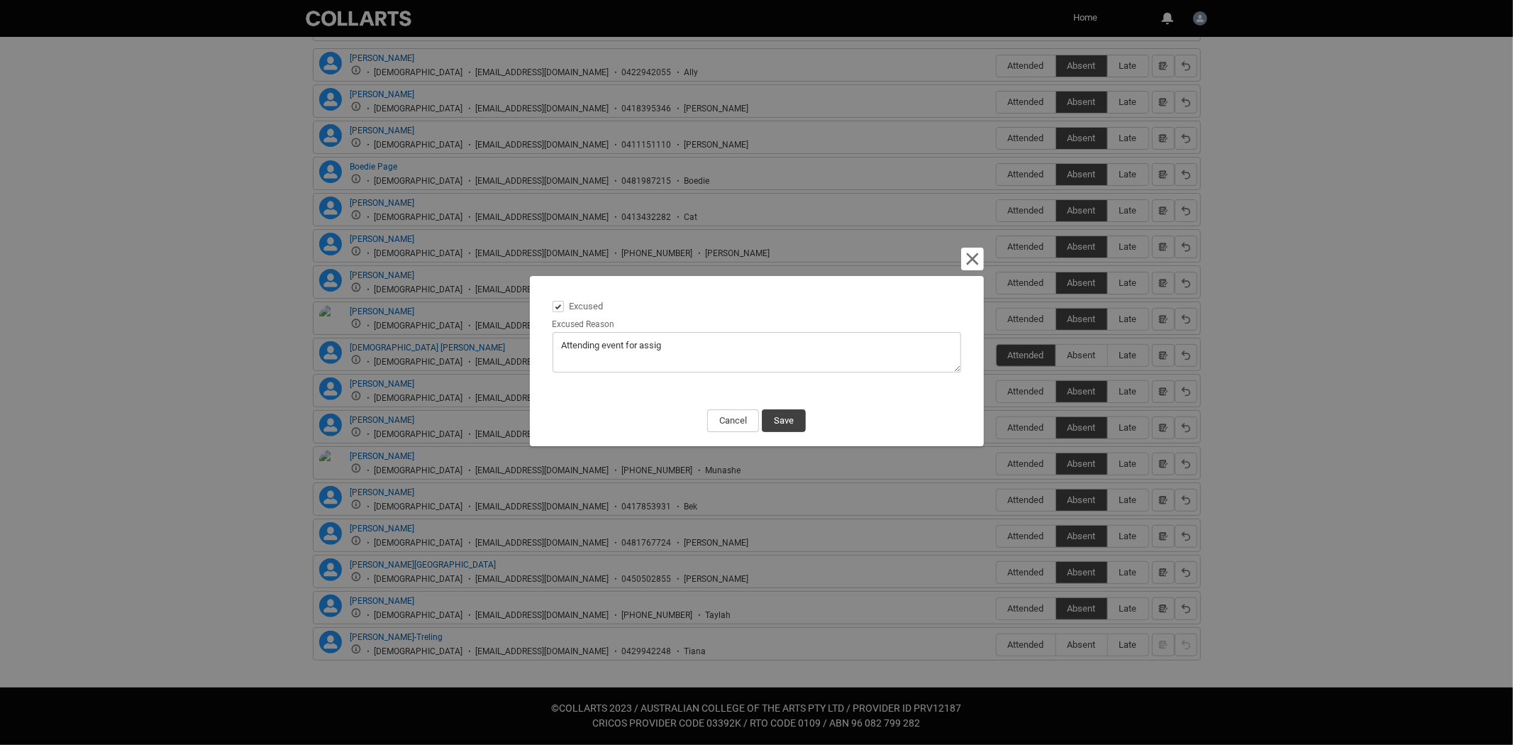
type lightning-textarea "Attending event for assign"
type textarea "Attending event for assign"
type lightning-textarea "Attending event for assignm"
type textarea "Attending event for assignm"
type lightning-textarea "Attending event for assignme"
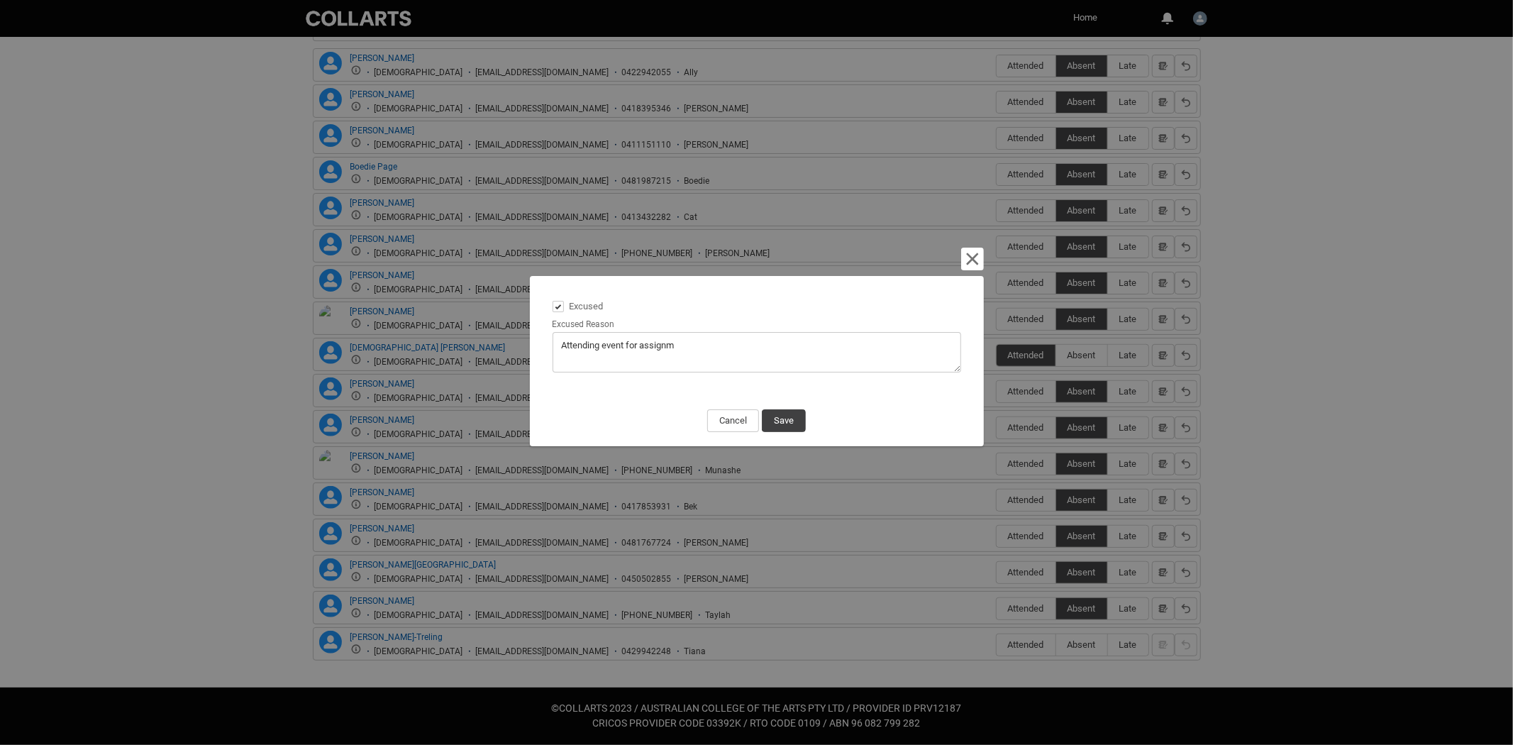
type textarea "Attending event for assignme"
type lightning-textarea "Attending event for assignmen"
type textarea "Attending event for assignmen"
type lightning-textarea "Attending event for assignment"
type textarea "Attending event for assignment"
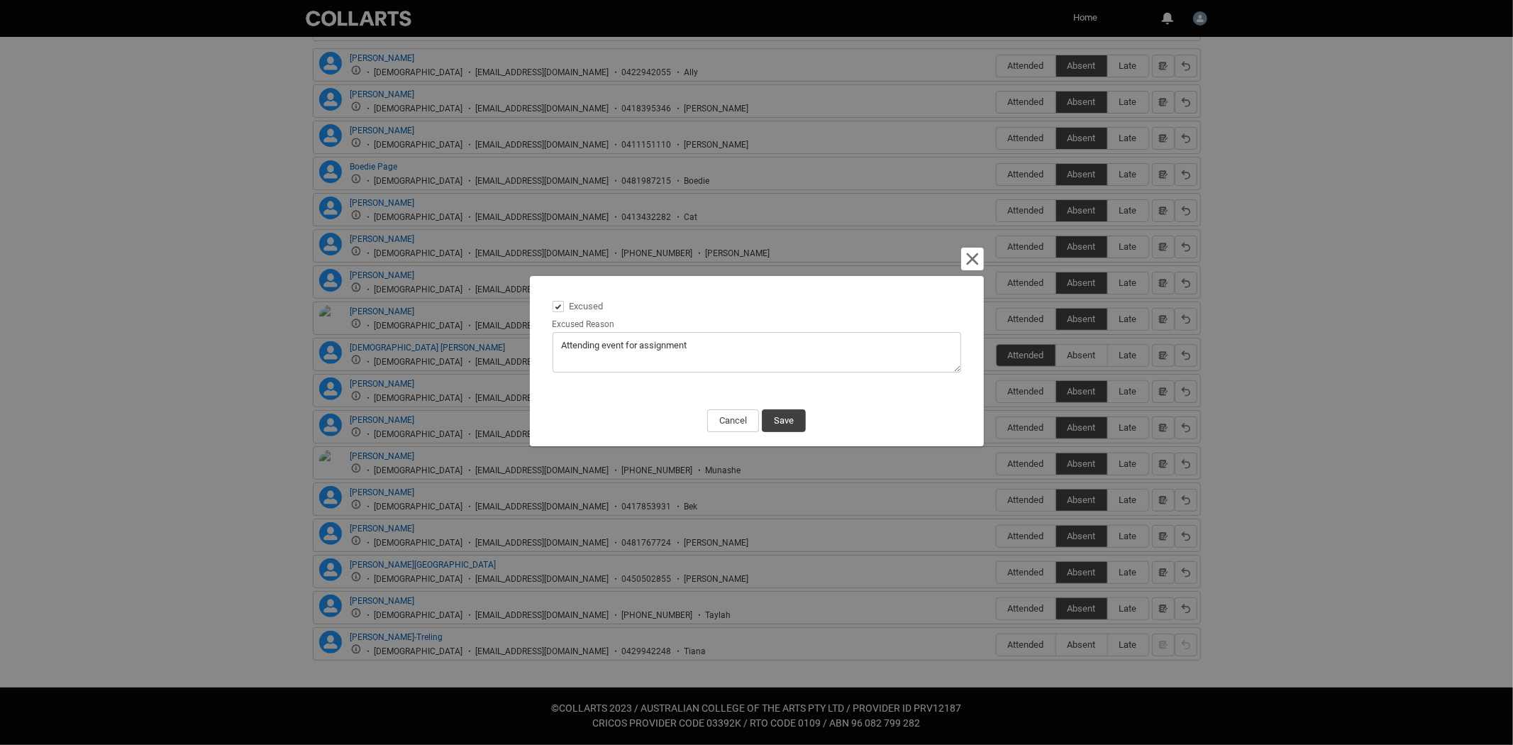
type lightning-textarea "Attending event for assignment"
type textarea "Attending event for assignment"
type lightning-textarea "Attending event for assignment 1"
type textarea "Attending event for assignment 1"
type lightning-textarea "Attending event for assignment 1"
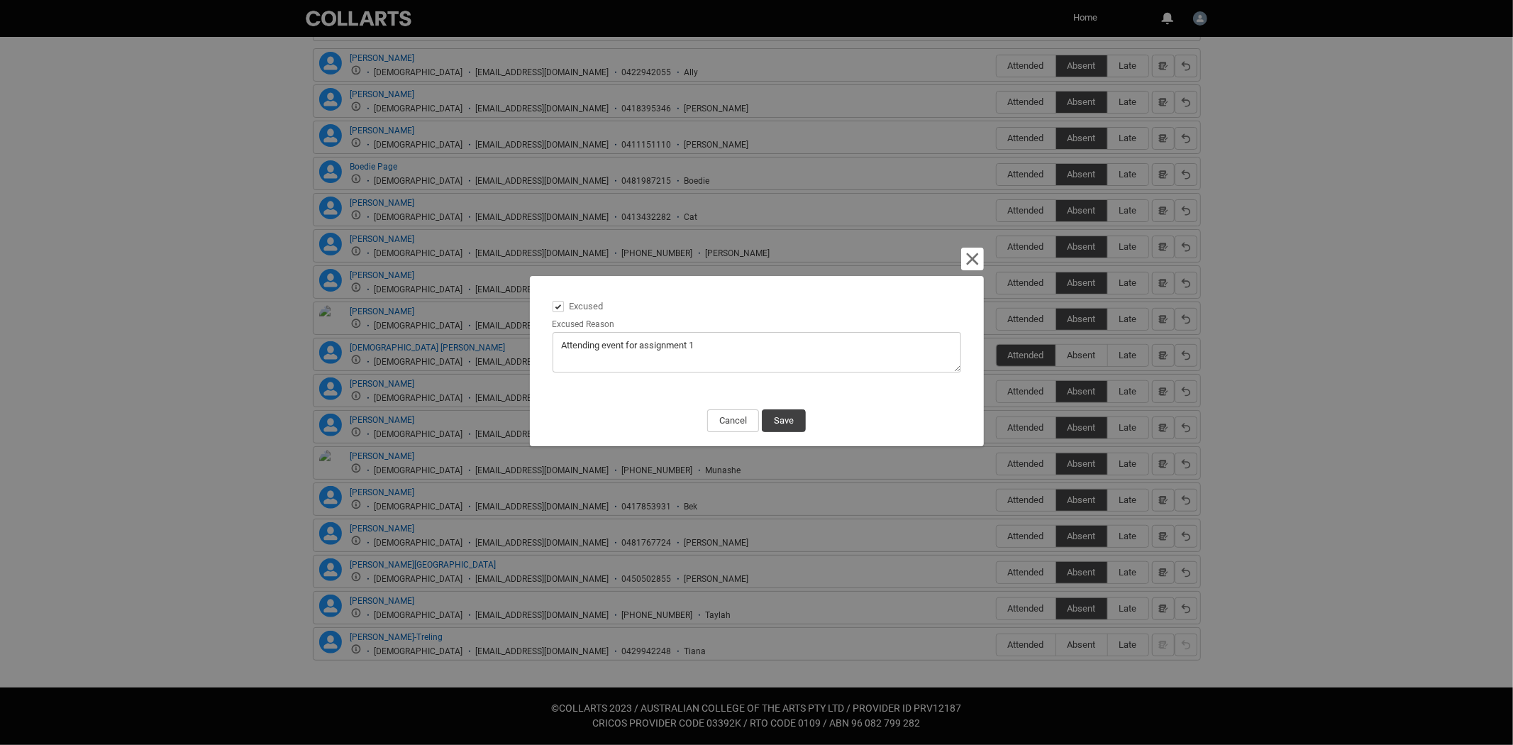
type textarea "Attending event for assignment 1"
type lightning-textarea "Attending event for assignment 1"
type textarea "Attending event for assignment 1"
click at [561, 343] on textarea "Excused Reason" at bounding box center [756, 352] width 409 height 40
type lightning-textarea "NAttending event for assignment 1"
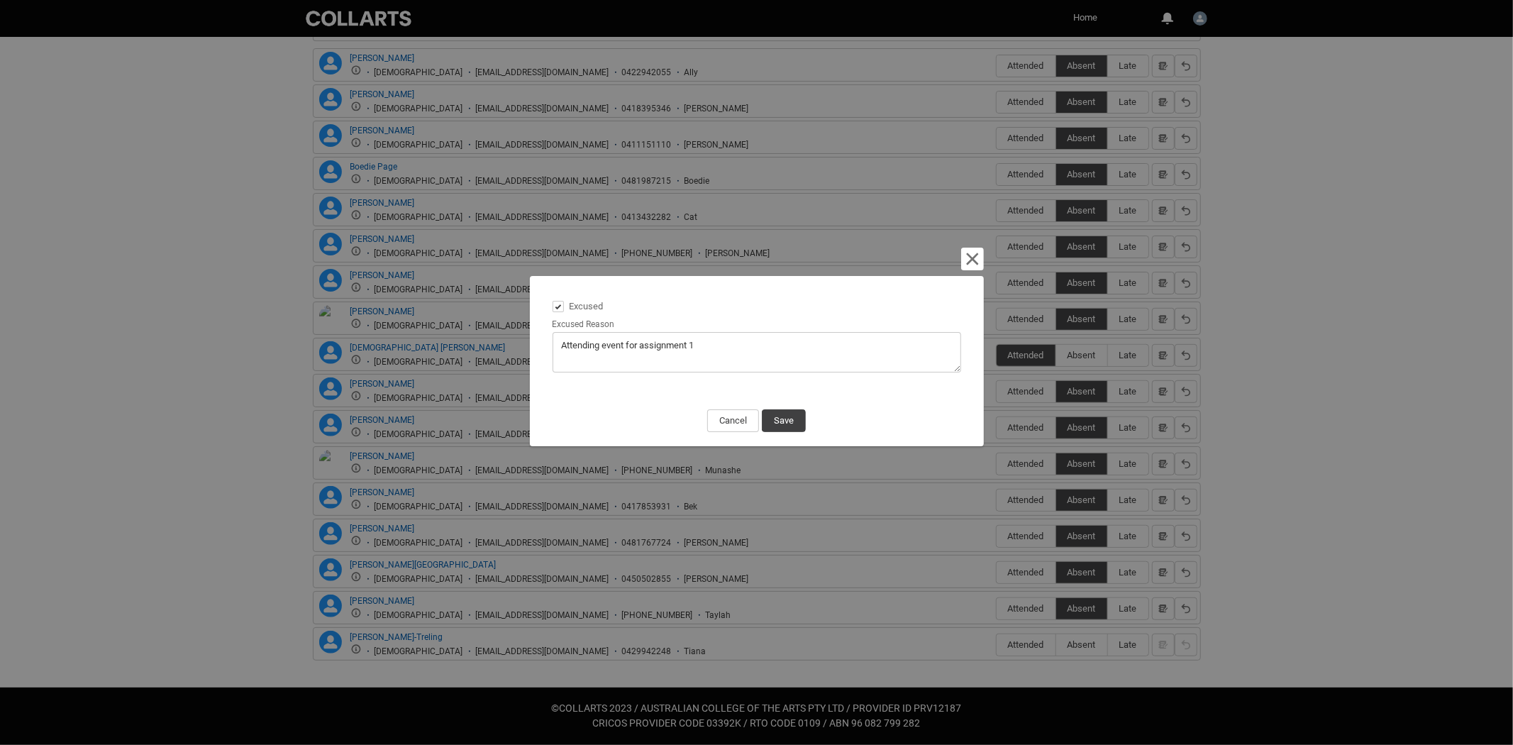
type textarea "NAttending event for assignment 1"
type lightning-textarea "NoAttending event for assignment 1"
type textarea "NoAttending event for assignment 1"
type lightning-textarea "NotAttending event for assignment 1"
type textarea "NotAttending event for assignment 1"
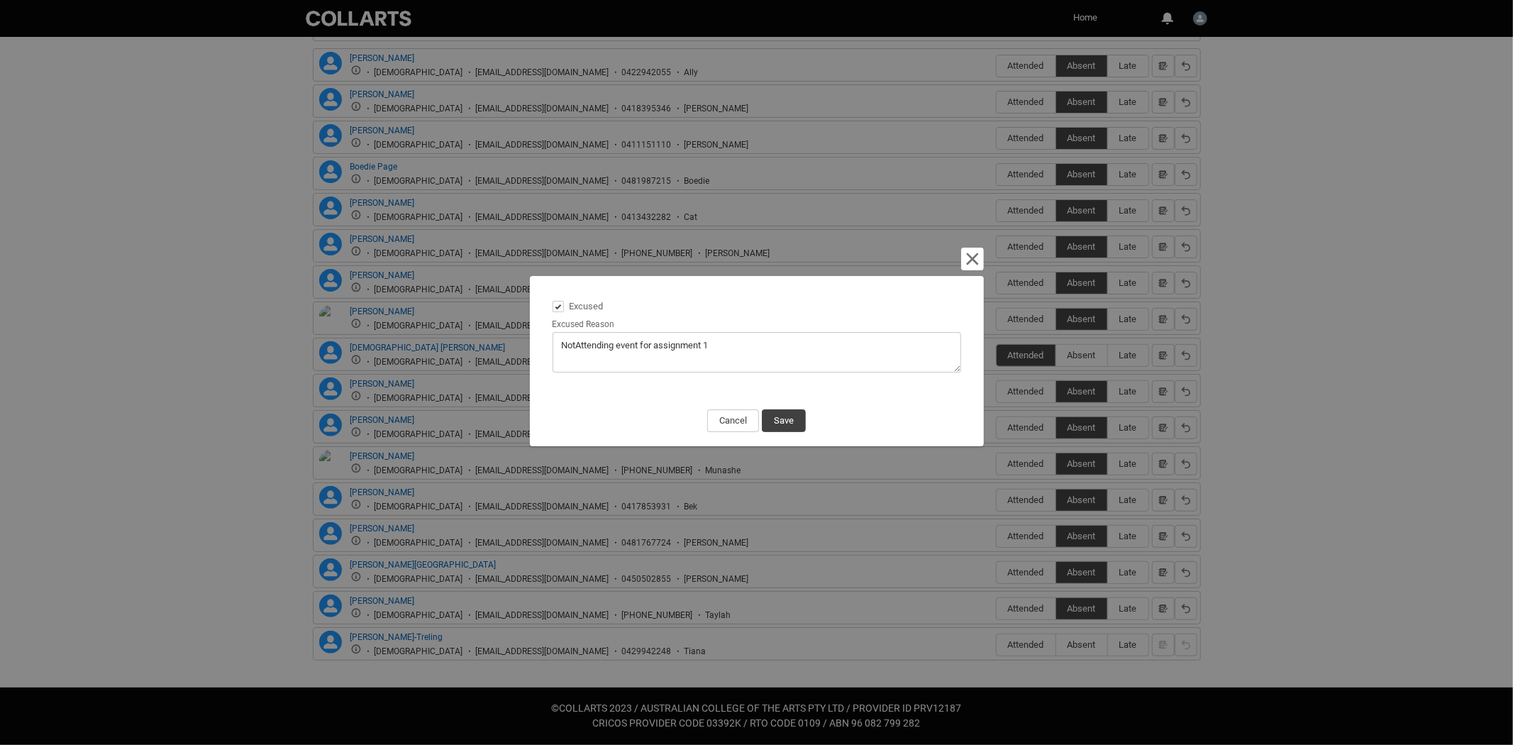
type lightning-textarea "NotiAttending event for assignment 1"
type textarea "NotiAttending event for assignment 1"
type lightning-textarea "NotifAttending event for assignment 1"
type textarea "NotifAttending event for assignment 1"
type lightning-textarea "NotifiAttending event for assignment 1"
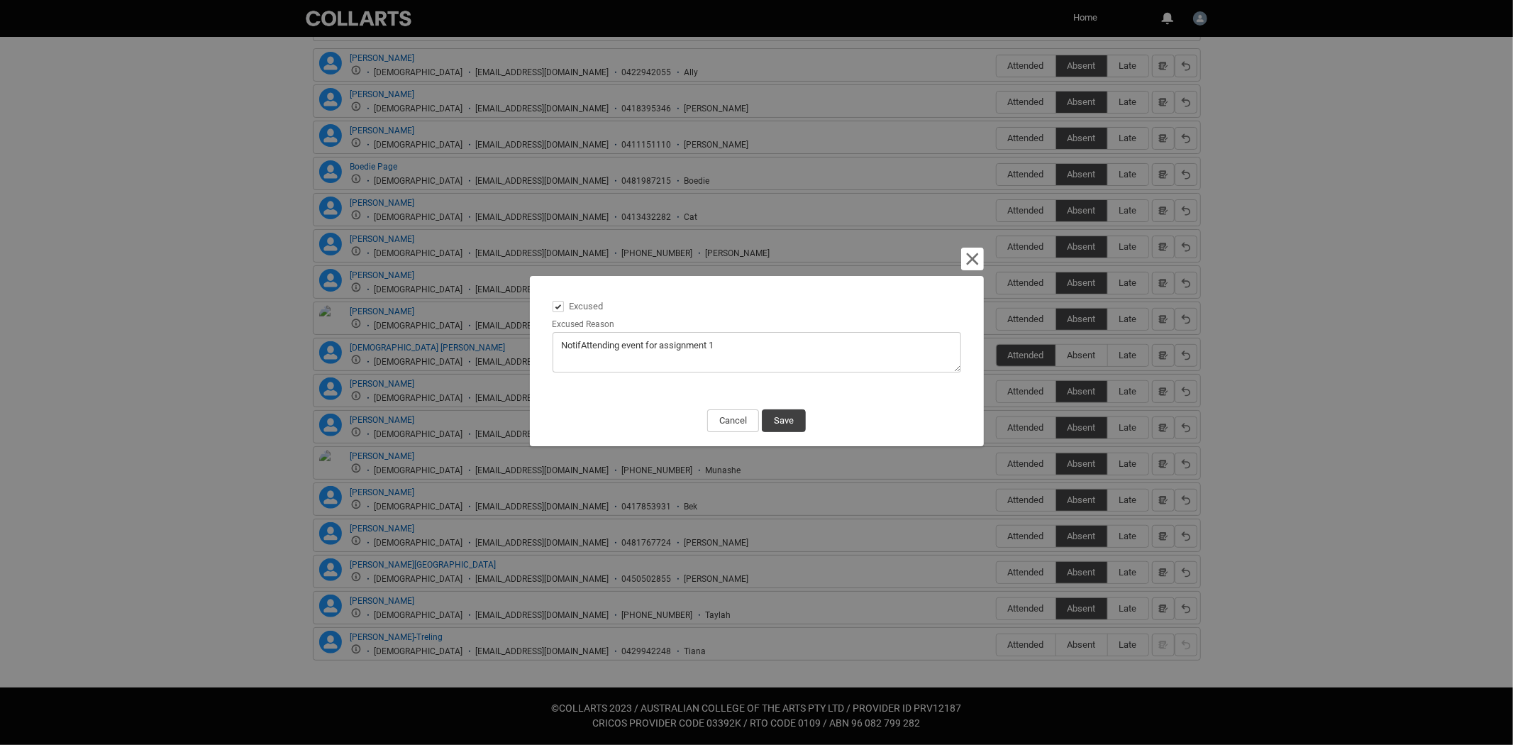
type textarea "NotifiAttending event for assignment 1"
type lightning-textarea "NotifieAttending event for assignment 1"
type textarea "NotifieAttending event for assignment 1"
type lightning-textarea "NotifiedAttending event for assignment 1"
type textarea "NotifiedAttending event for assignment 1"
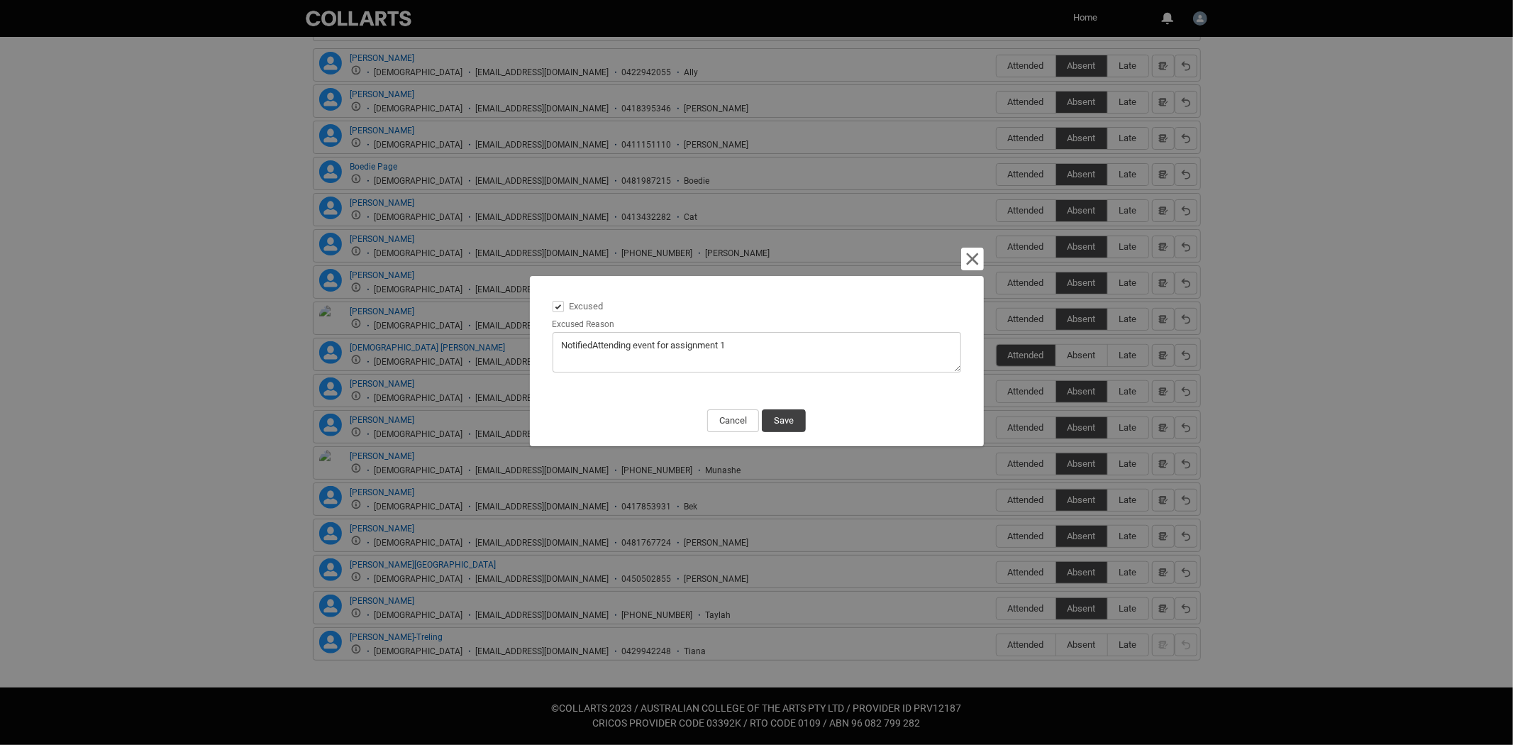
type lightning-textarea "Notified Attending event for assignment 1"
type textarea "Notified Attending event for assignment 1"
type lightning-textarea "Notified aAttending event for assignment 1"
type textarea "Notified aAttending event for assignment 1"
type lightning-textarea "Notified abAttending event for assignment 1"
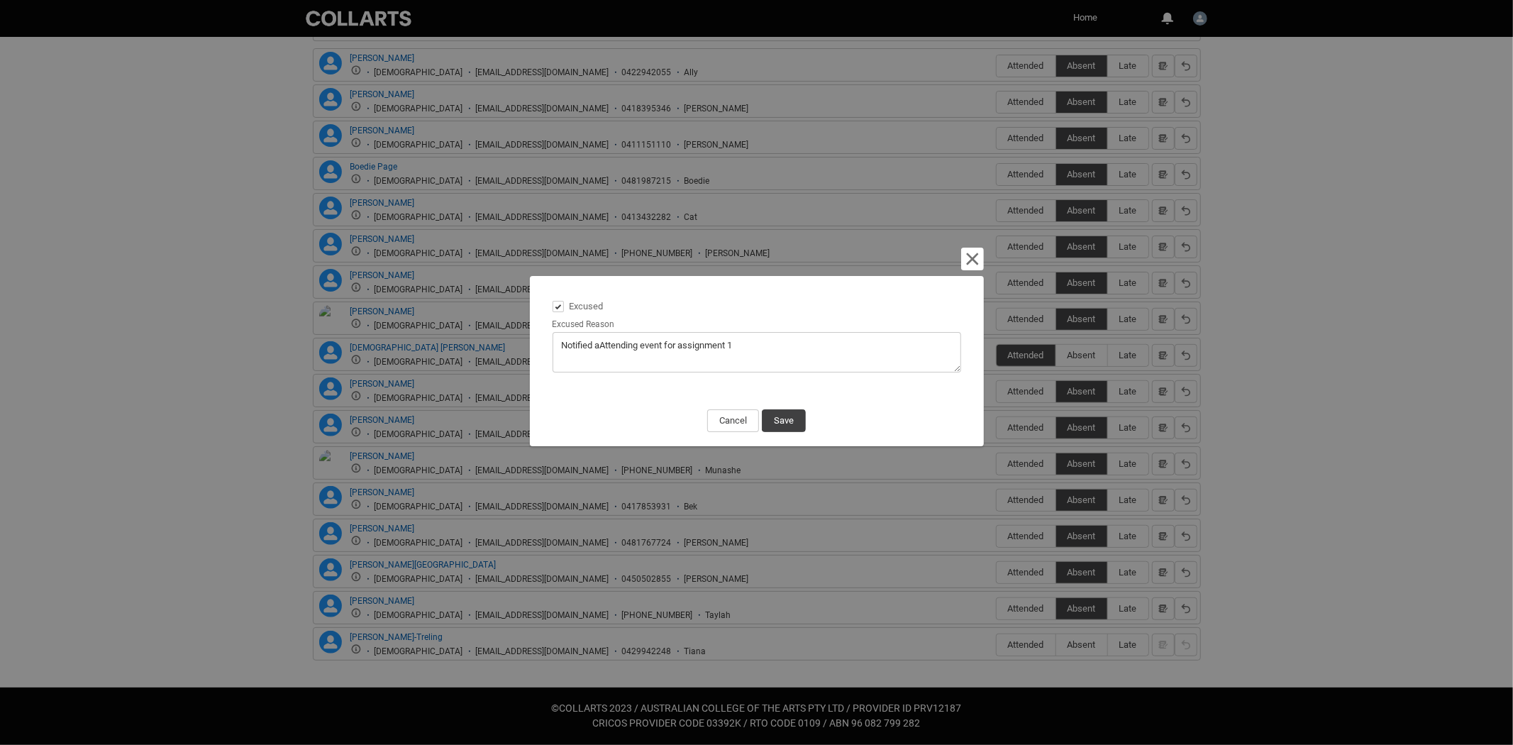
type textarea "Notified abAttending event for assignment 1"
type lightning-textarea "Notified absAttending event for assignment 1"
type textarea "Notified absAttending event for assignment 1"
type lightning-textarea "Notified abseAttending event for assignment 1"
type textarea "Notified abseAttending event for assignment 1"
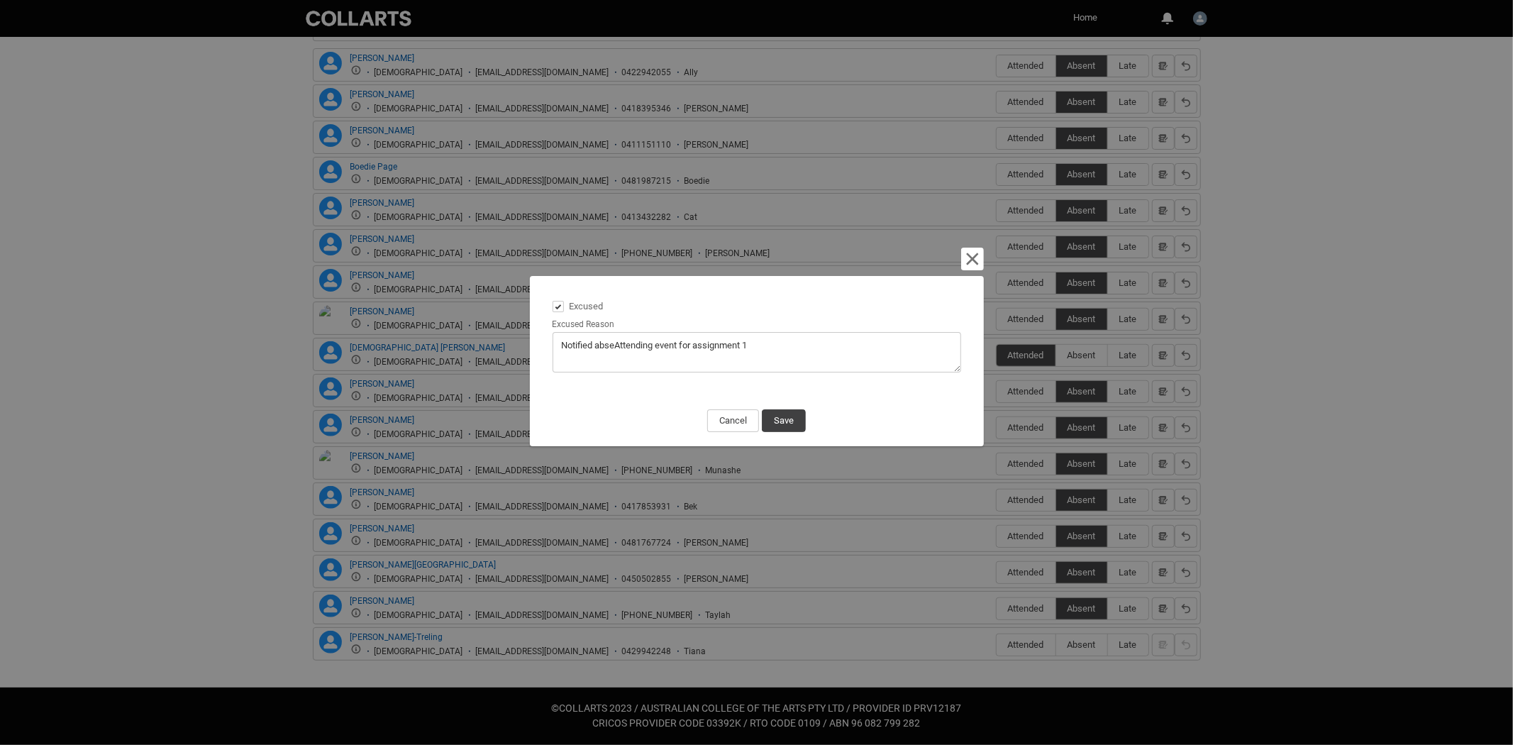
type lightning-textarea "Notified absenAttending event for assignment 1"
type textarea "Notified absenAttending event for assignment 1"
type lightning-textarea "Notified absencAttending event for assignment 1"
type textarea "Notified absencAttending event for assignment 1"
type lightning-textarea "Notified absenceAttending event for assignment 1"
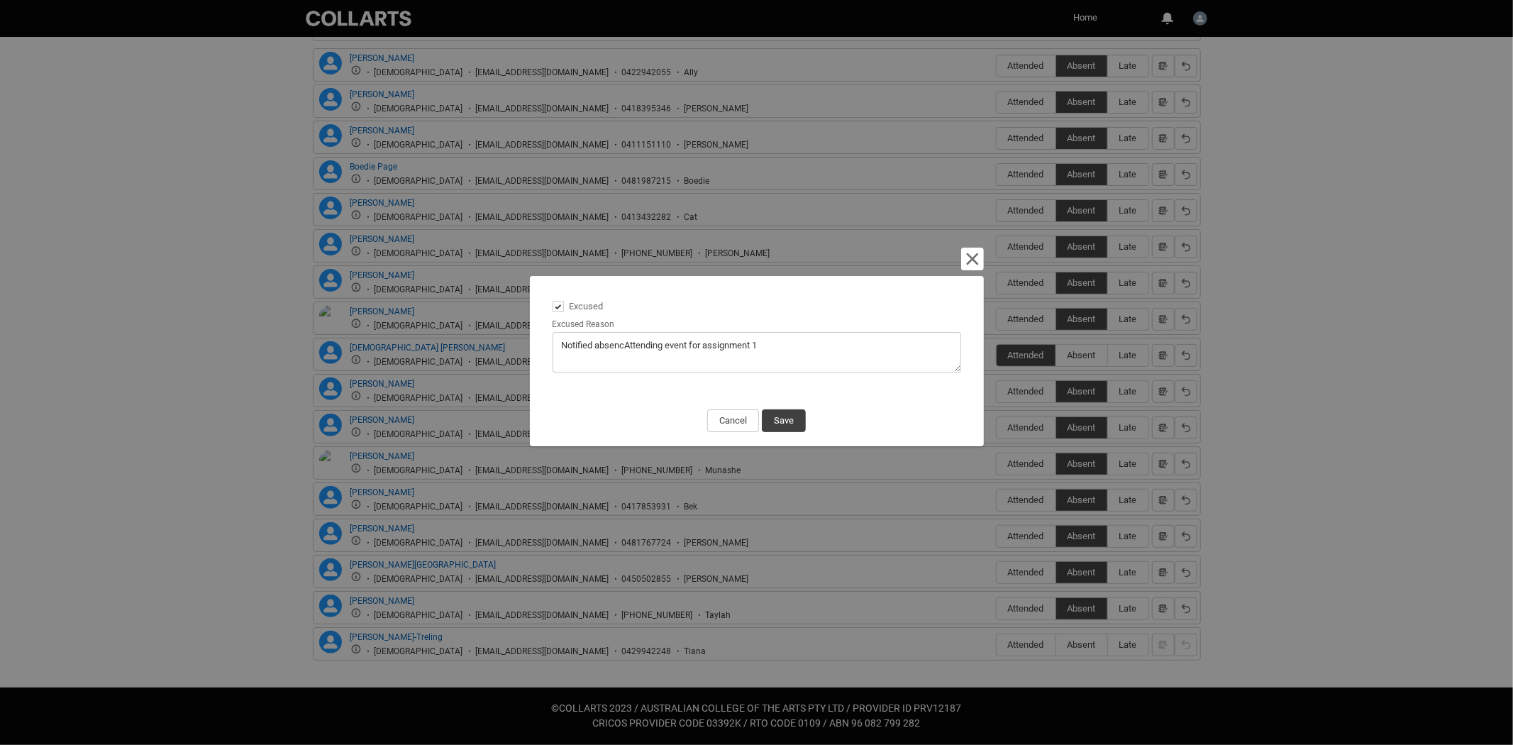
type textarea "Notified absenceAttending event for assignment 1"
type lightning-textarea "Notified absence:Attending event for assignment 1"
type textarea "Notified absence:Attending event for assignment 1"
type lightning-textarea "Notified absence: Attending event for assignment 1"
type textarea "Notified absence: Attending event for assignment 1"
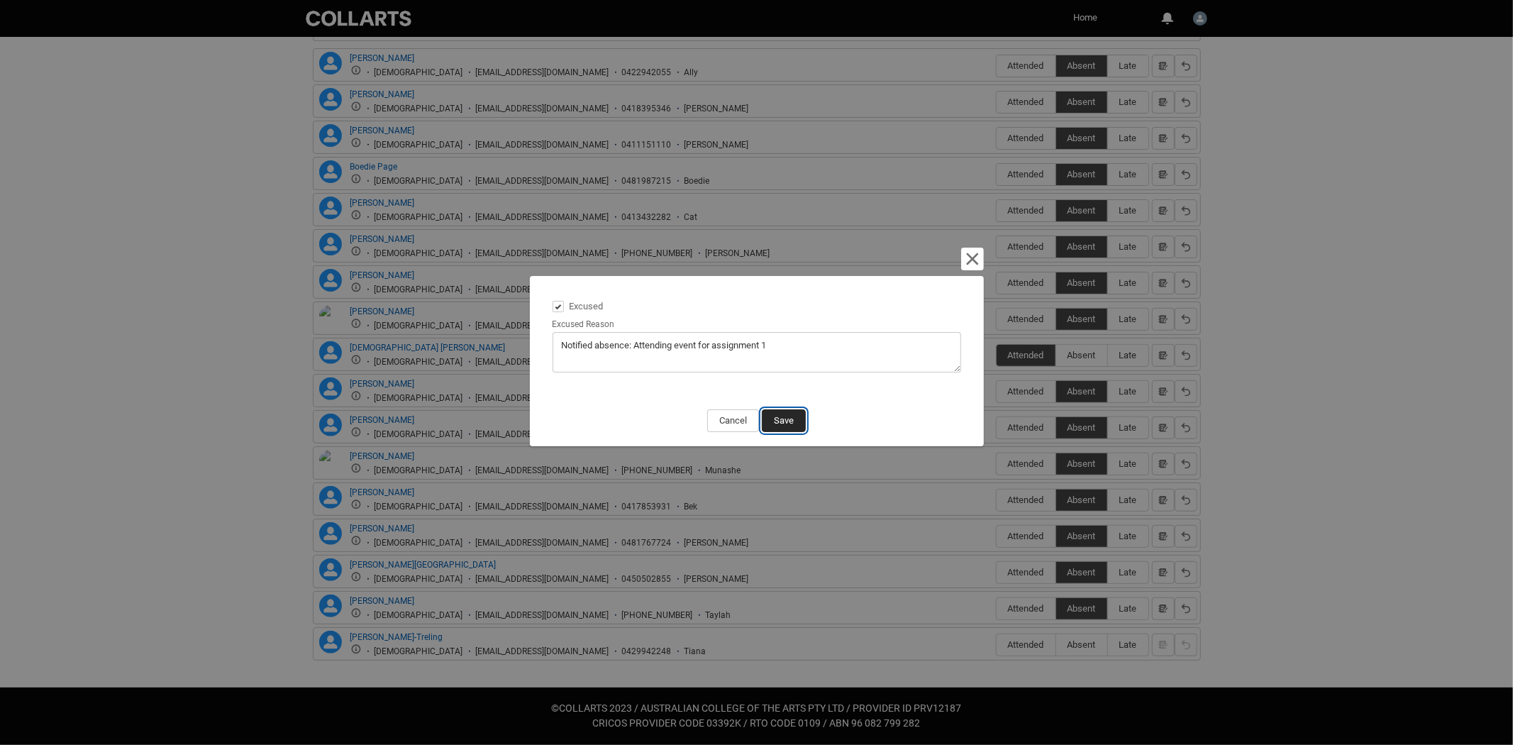
click at [787, 411] on button "Save" at bounding box center [784, 420] width 44 height 23
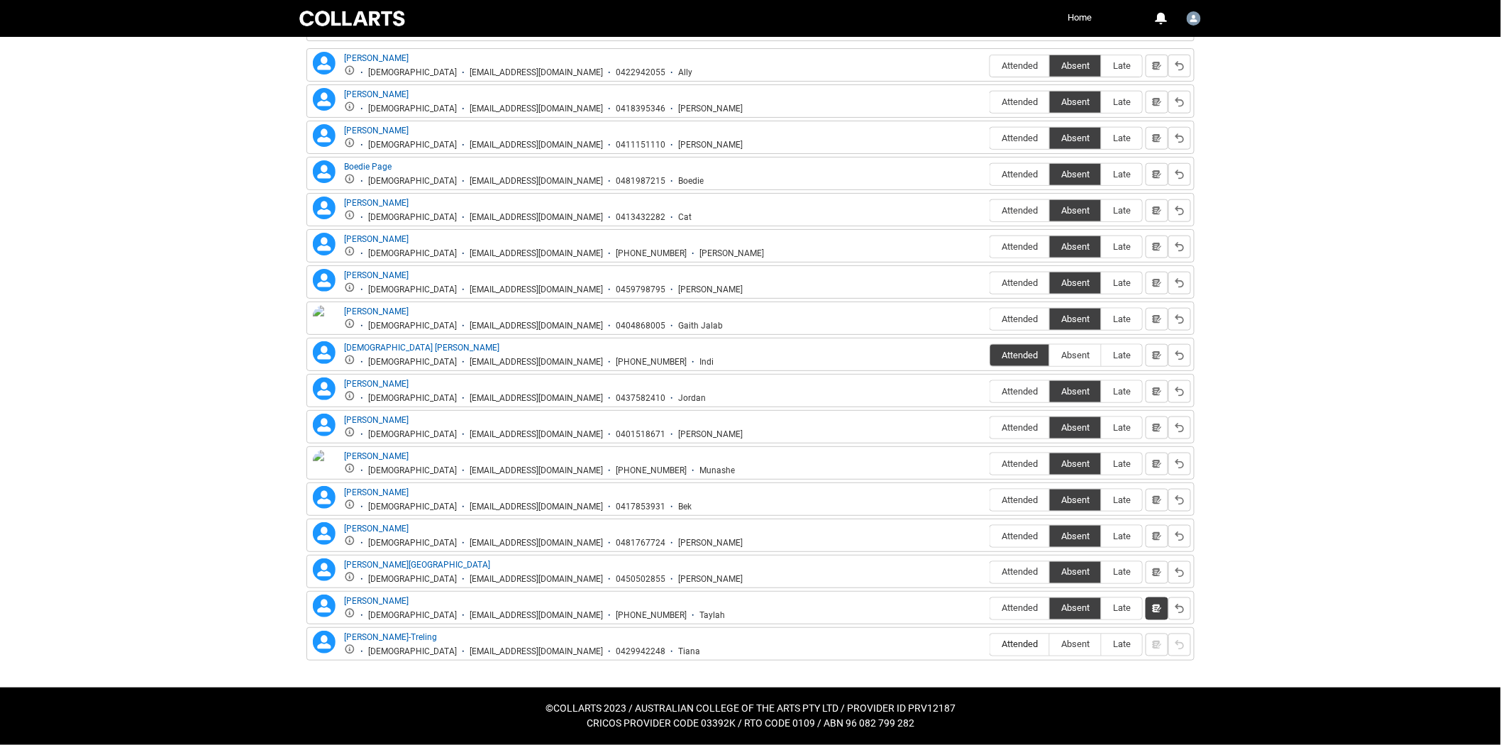
click at [1033, 647] on span "Attended" at bounding box center [1019, 644] width 59 height 11
click at [990, 645] on input "Attended" at bounding box center [989, 644] width 1 height 1
type lightning-radio-group "Attended"
radio input "true"
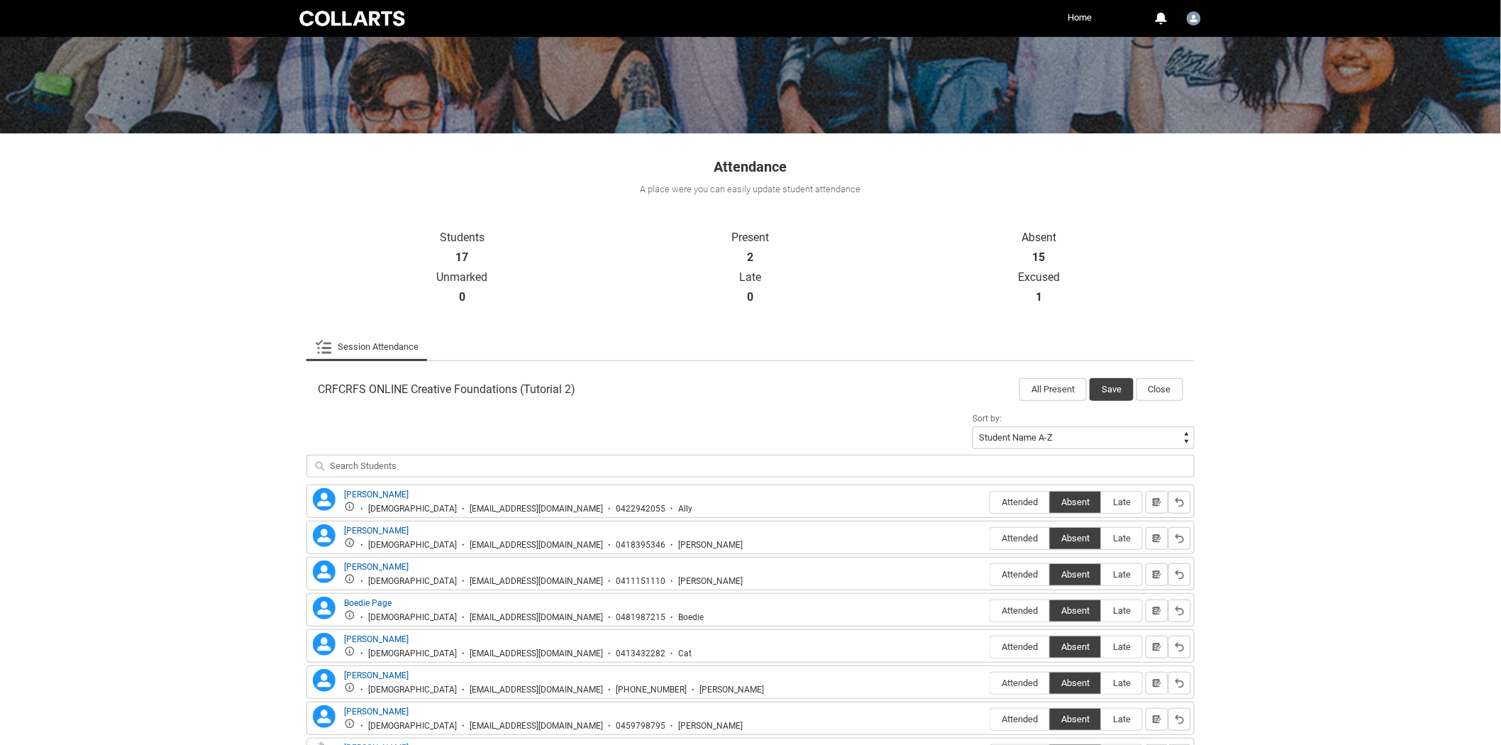
scroll to position [130, 0]
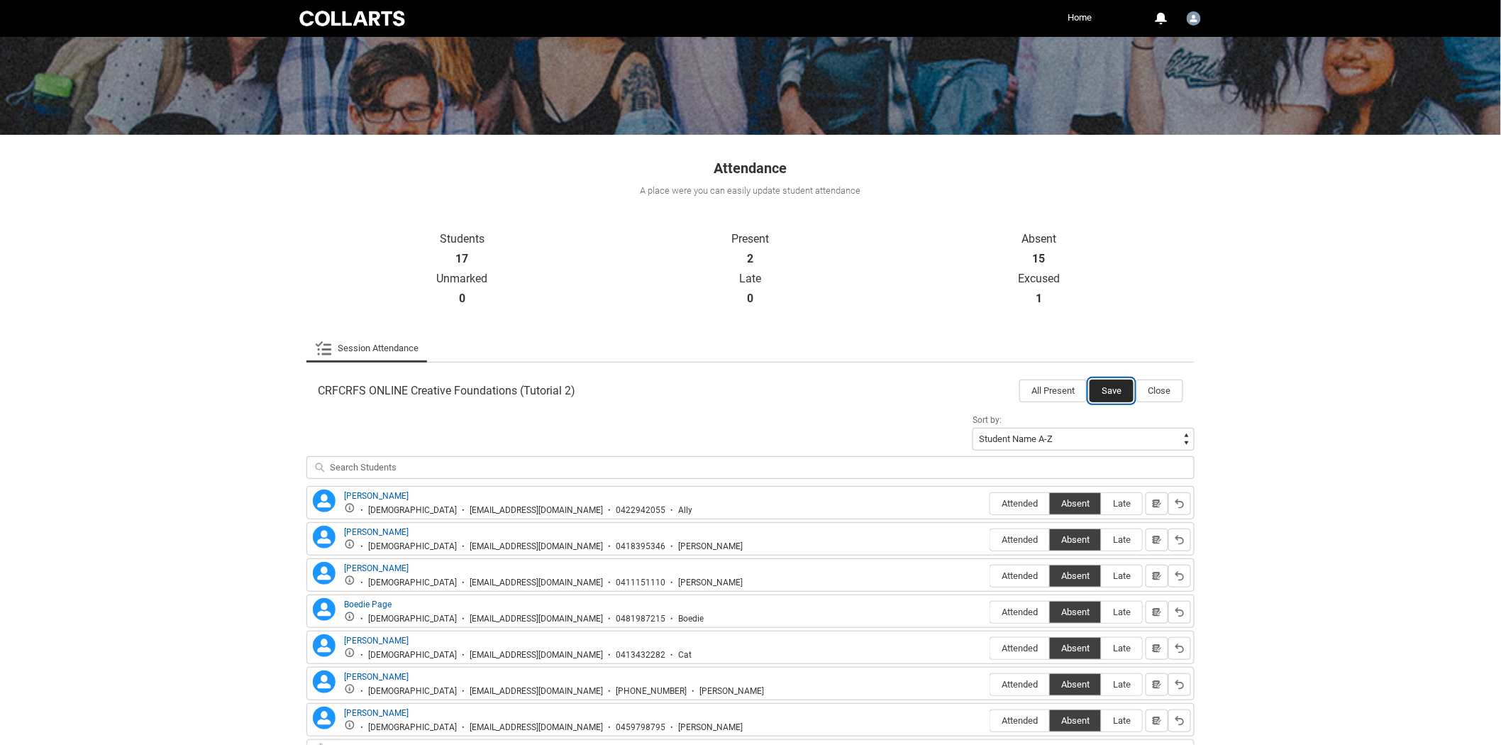
click at [1110, 389] on button "Save" at bounding box center [1111, 390] width 44 height 23
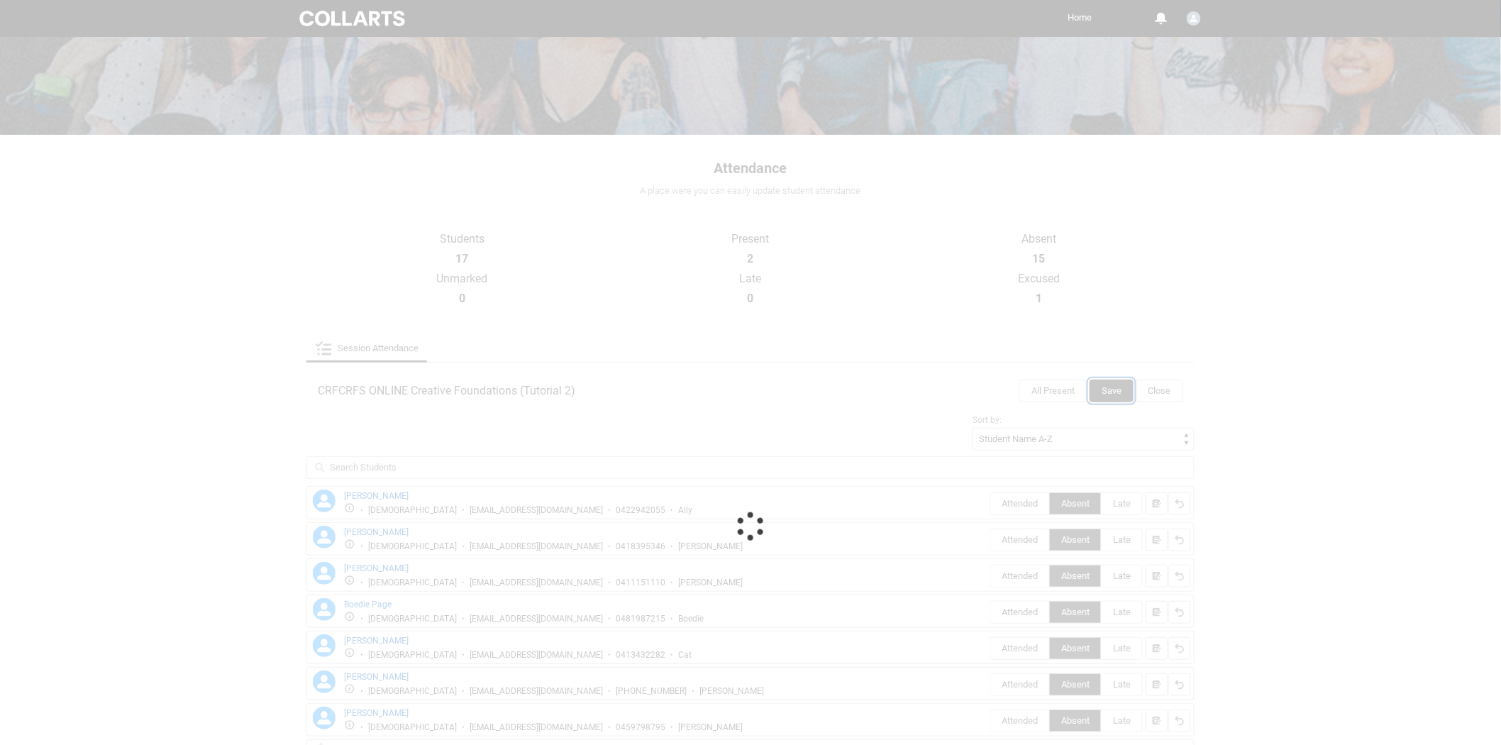
scroll to position [0, 0]
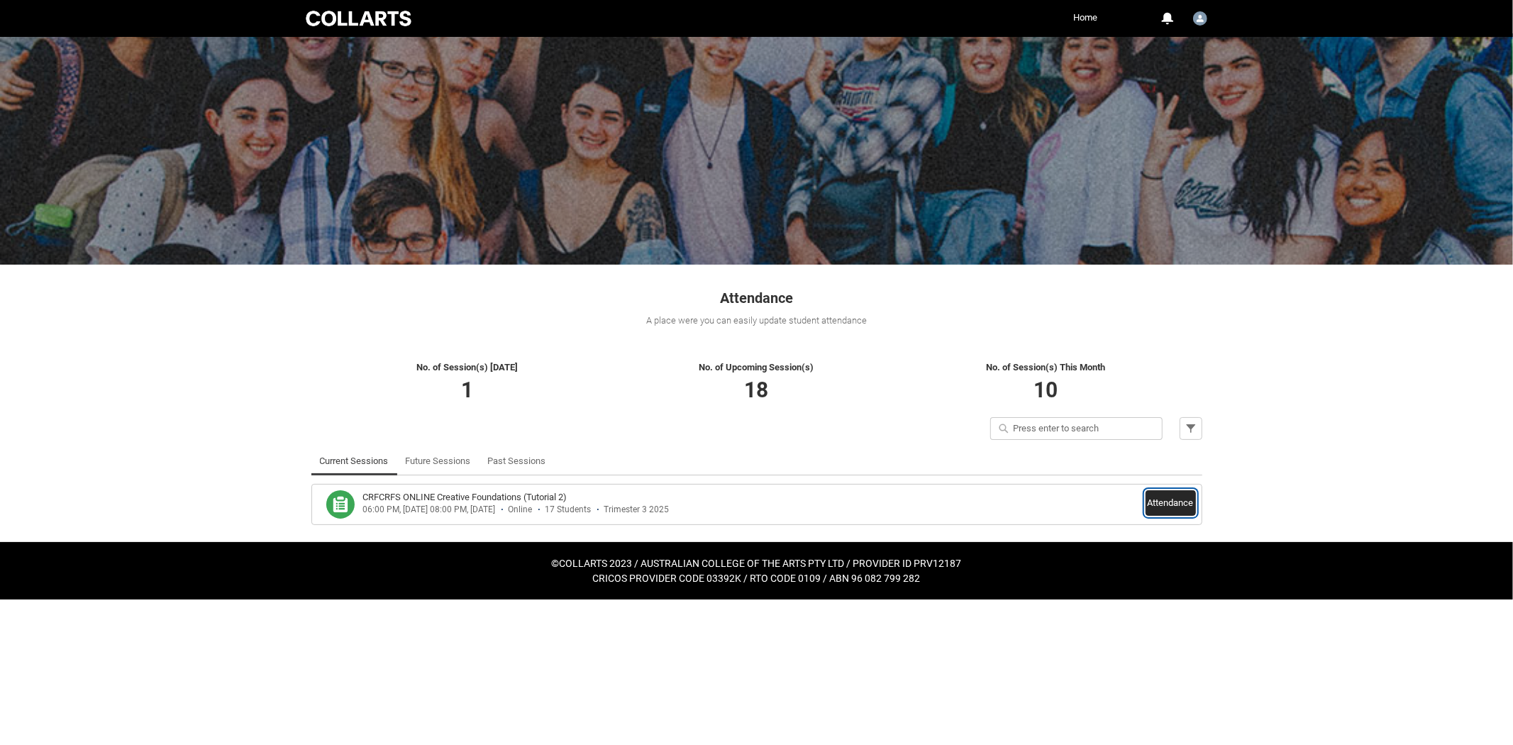
click at [1154, 497] on button "Attendance" at bounding box center [1170, 503] width 50 height 26
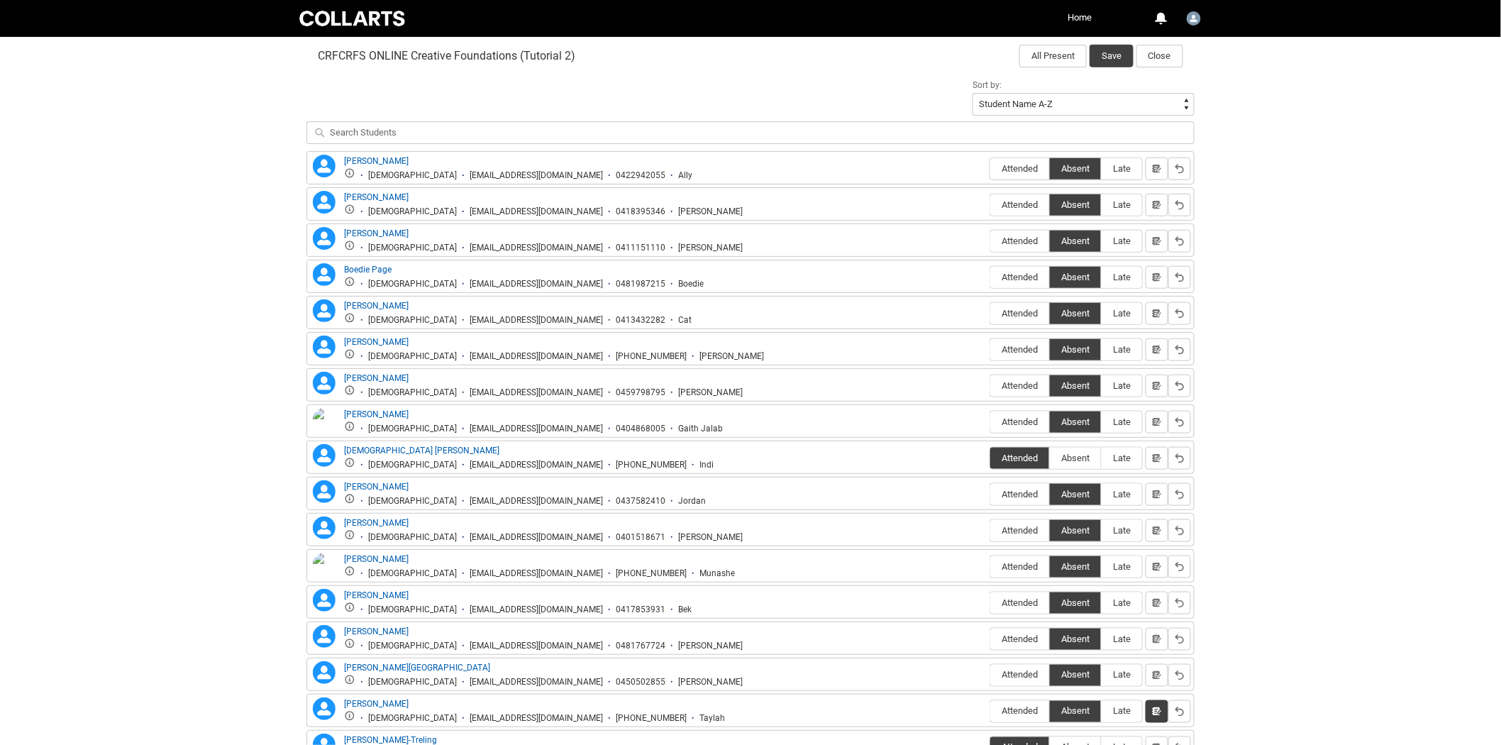
scroll to position [569, 0]
